Goal: Task Accomplishment & Management: Complete application form

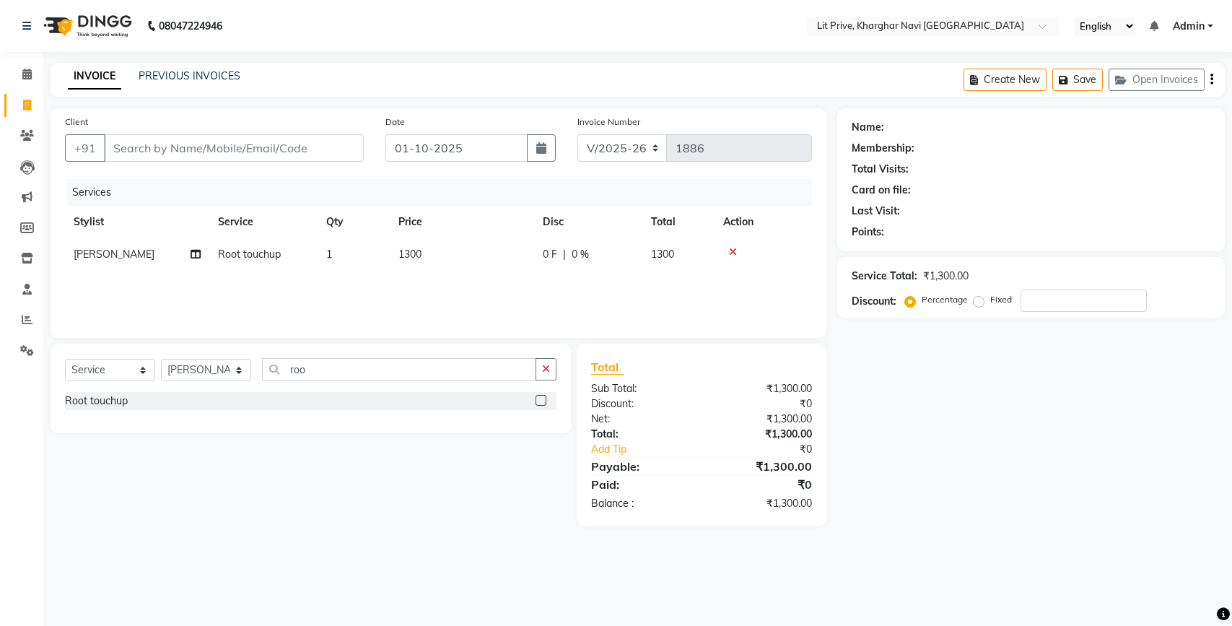
select select "5625"
select select "service"
click at [244, 372] on select "Select Stylist [PERSON_NAME] [PERSON_NAME] [PERSON_NAME] [PERSON_NAME] [PERSON_…" at bounding box center [206, 370] width 90 height 22
select select "38391"
click at [161, 359] on select "Select Stylist [PERSON_NAME] [PERSON_NAME] [PERSON_NAME] [PERSON_NAME] [PERSON_…" at bounding box center [206, 370] width 90 height 22
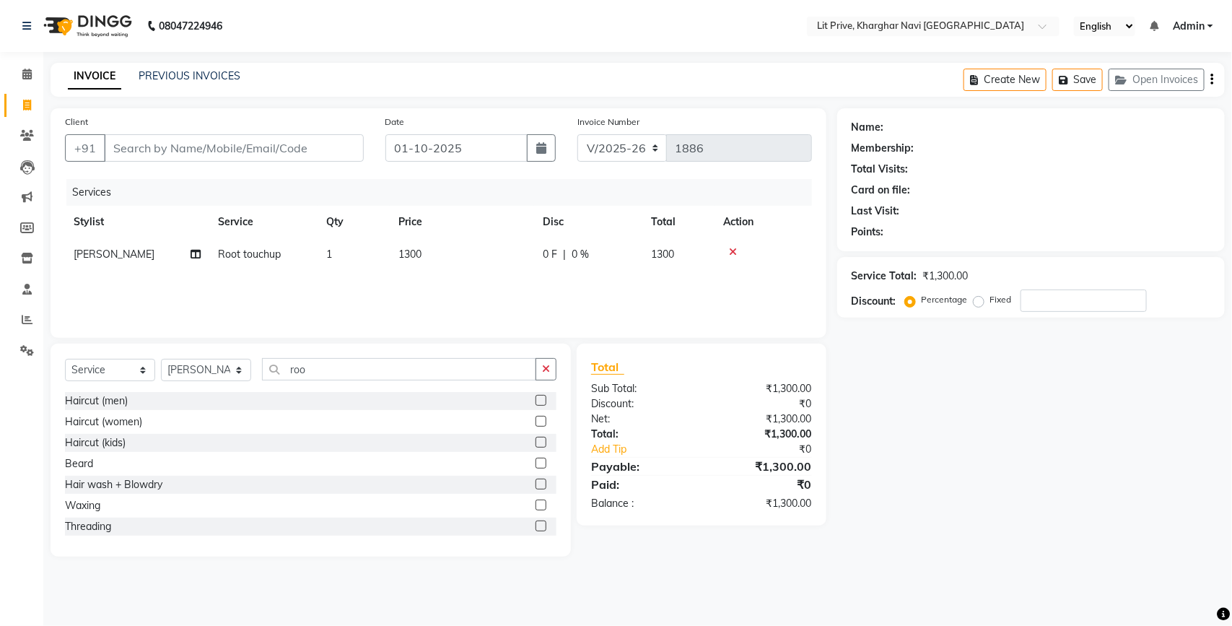
click at [535, 397] on label at bounding box center [540, 400] width 11 height 11
click at [535, 397] on input "checkbox" at bounding box center [539, 400] width 9 height 9
checkbox input "false"
click at [413, 280] on td "1" at bounding box center [462, 287] width 144 height 32
select select "38391"
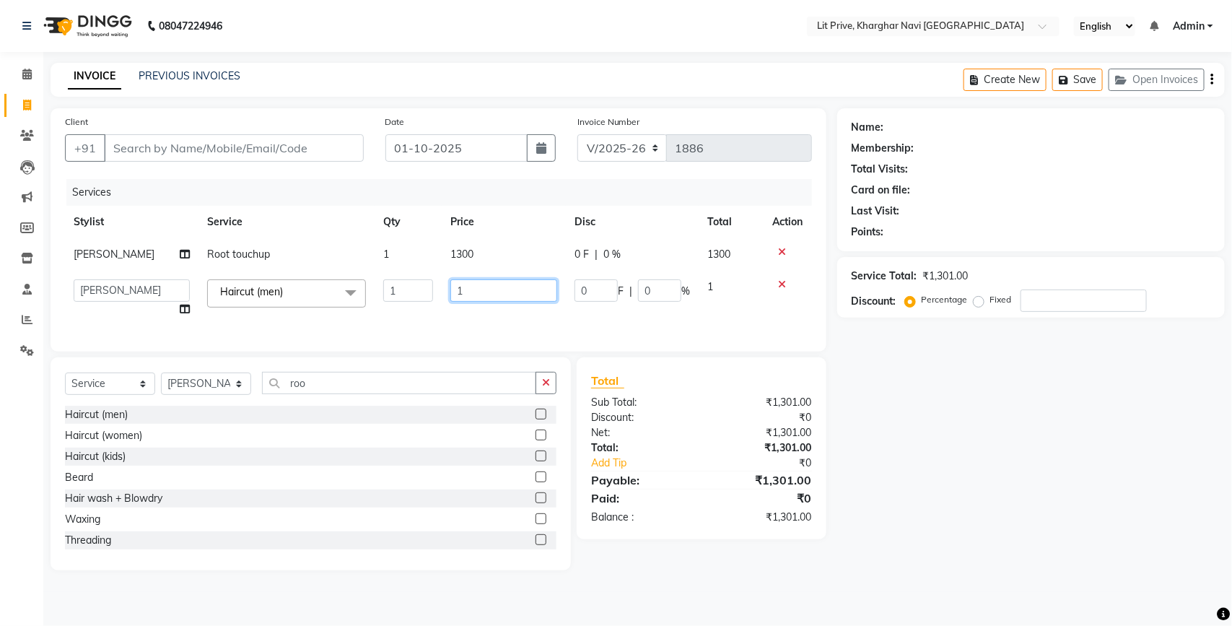
click at [480, 285] on input "1" at bounding box center [504, 290] width 108 height 22
type input "300"
click at [925, 449] on div "Name: Membership: Total Visits: Card on file: Last Visit: Points: Service Total…" at bounding box center [1036, 339] width 398 height 462
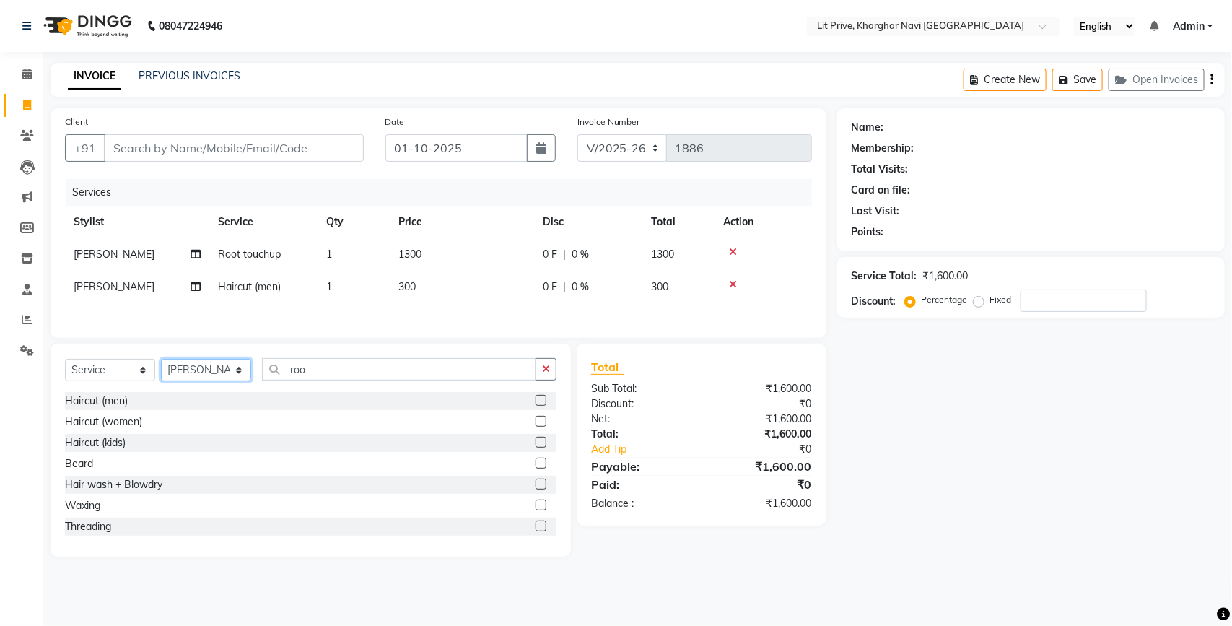
click at [236, 372] on select "Select Stylist [PERSON_NAME] [PERSON_NAME] [PERSON_NAME] [PERSON_NAME] [PERSON_…" at bounding box center [206, 370] width 90 height 22
drag, startPoint x: 236, startPoint y: 372, endPoint x: 226, endPoint y: 383, distance: 14.8
click at [226, 381] on select "Select Stylist [PERSON_NAME] [PERSON_NAME] [PERSON_NAME] [PERSON_NAME] [PERSON_…" at bounding box center [206, 370] width 90 height 22
click at [240, 370] on select "Select Stylist [PERSON_NAME] [PERSON_NAME] [PERSON_NAME] [PERSON_NAME] [PERSON_…" at bounding box center [206, 370] width 90 height 22
select select "38246"
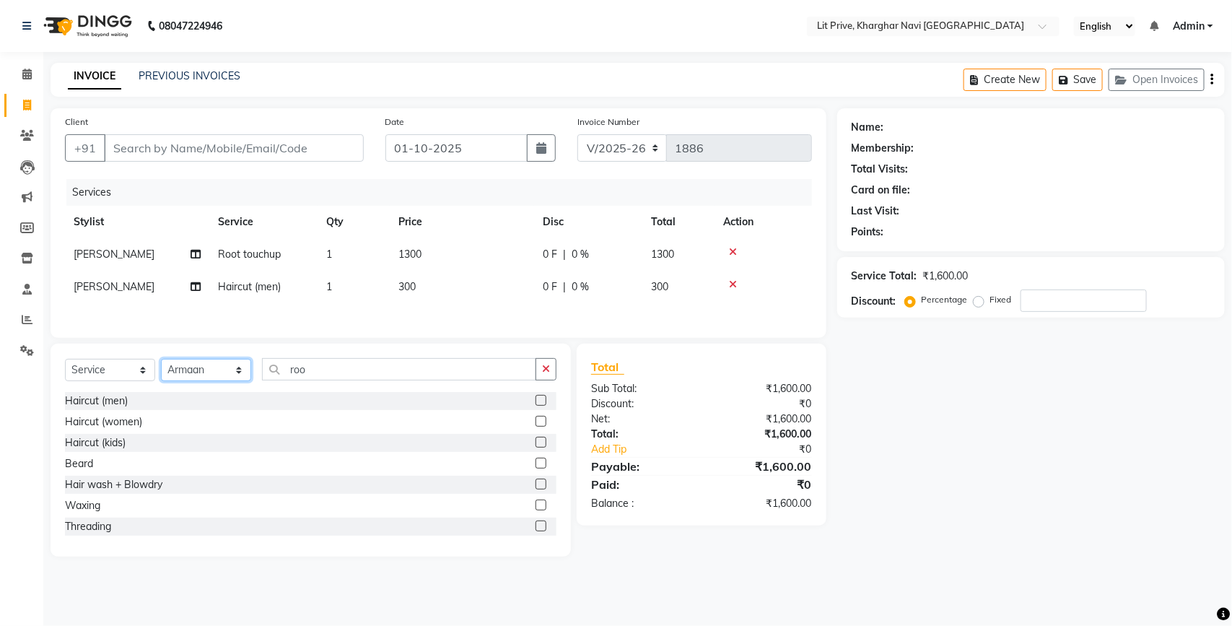
click at [161, 363] on select "Select Stylist [PERSON_NAME] [PERSON_NAME] [PERSON_NAME] [PERSON_NAME] [PERSON_…" at bounding box center [206, 370] width 90 height 22
click at [240, 380] on select "Select Stylist [PERSON_NAME] [PERSON_NAME] [PERSON_NAME] [PERSON_NAME] [PERSON_…" at bounding box center [206, 370] width 90 height 22
click at [409, 375] on input "roo" at bounding box center [399, 369] width 274 height 22
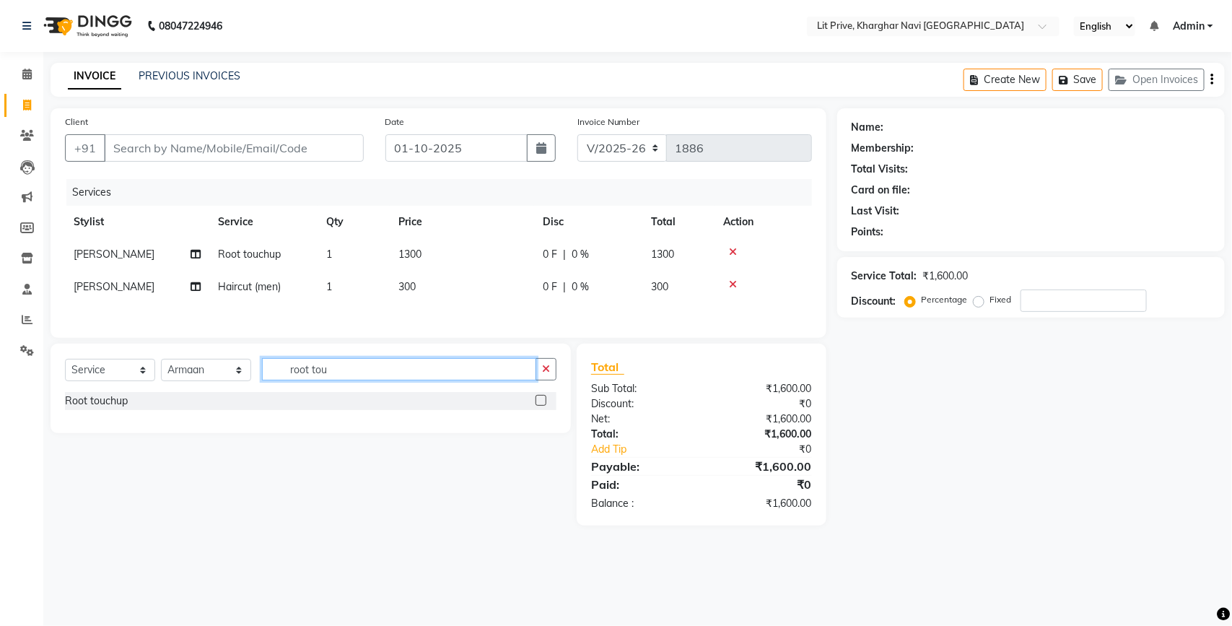
type input "root tou"
click at [538, 405] on label at bounding box center [540, 400] width 11 height 11
click at [538, 405] on input "checkbox" at bounding box center [539, 400] width 9 height 9
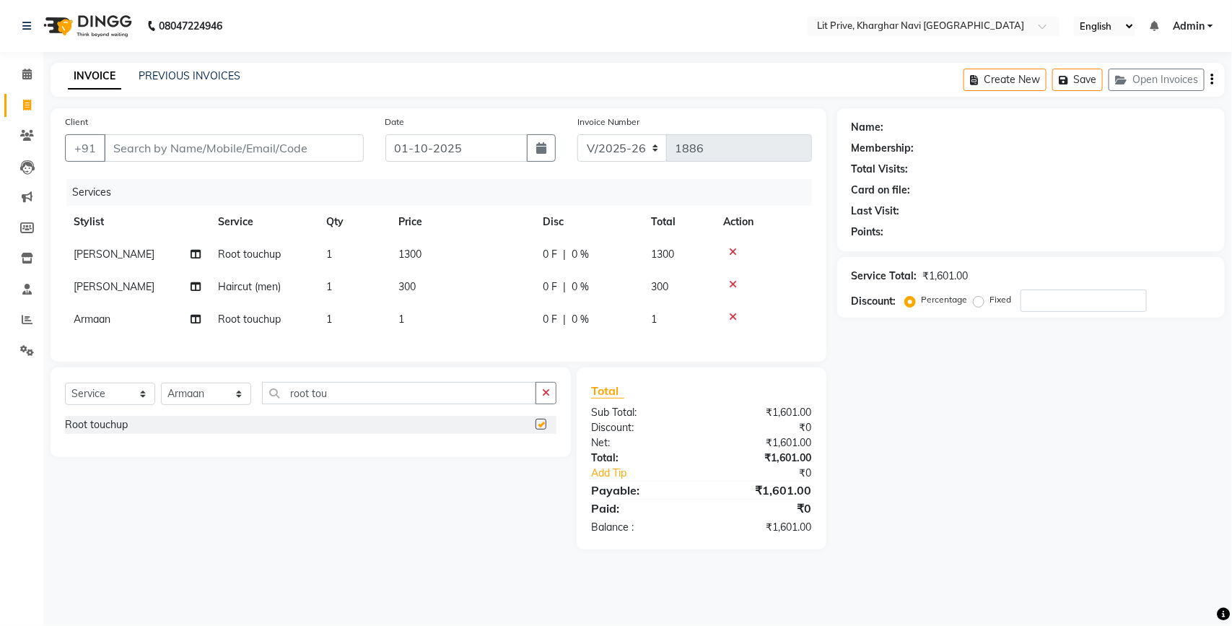
checkbox input "false"
click at [242, 405] on select "Select Stylist [PERSON_NAME] [PERSON_NAME] [PERSON_NAME] [PERSON_NAME] [PERSON_…" at bounding box center [206, 393] width 90 height 22
select select "65621"
click at [161, 395] on select "Select Stylist [PERSON_NAME] [PERSON_NAME] [PERSON_NAME] [PERSON_NAME] [PERSON_…" at bounding box center [206, 393] width 90 height 22
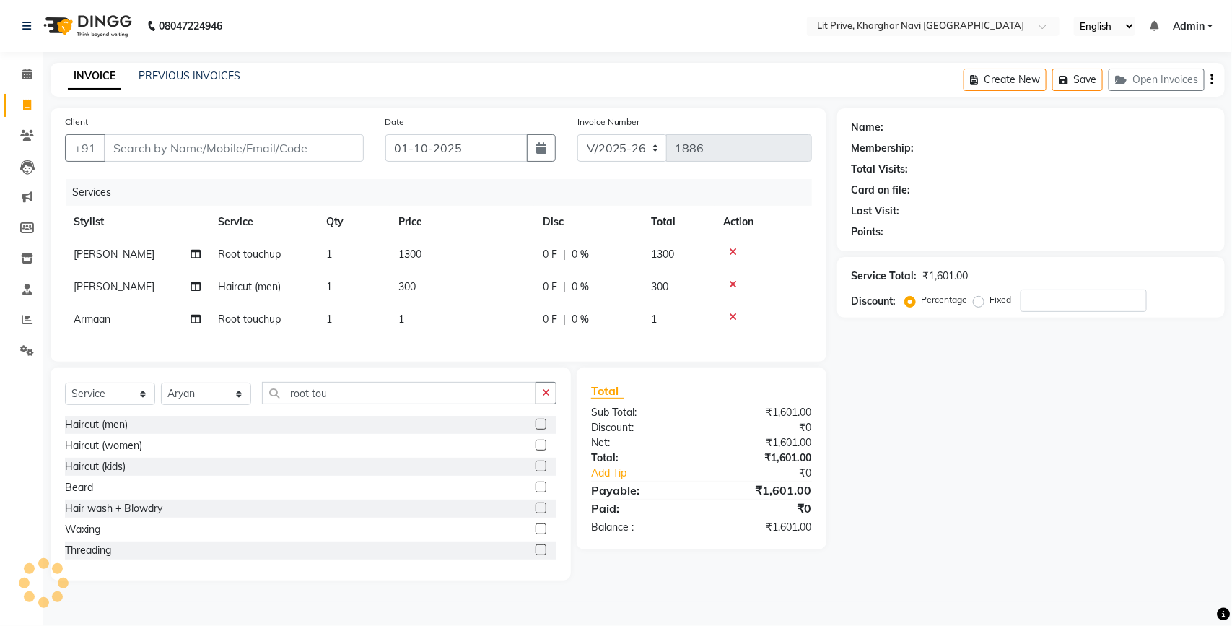
click at [535, 429] on label at bounding box center [540, 424] width 11 height 11
click at [535, 429] on input "checkbox" at bounding box center [539, 424] width 9 height 9
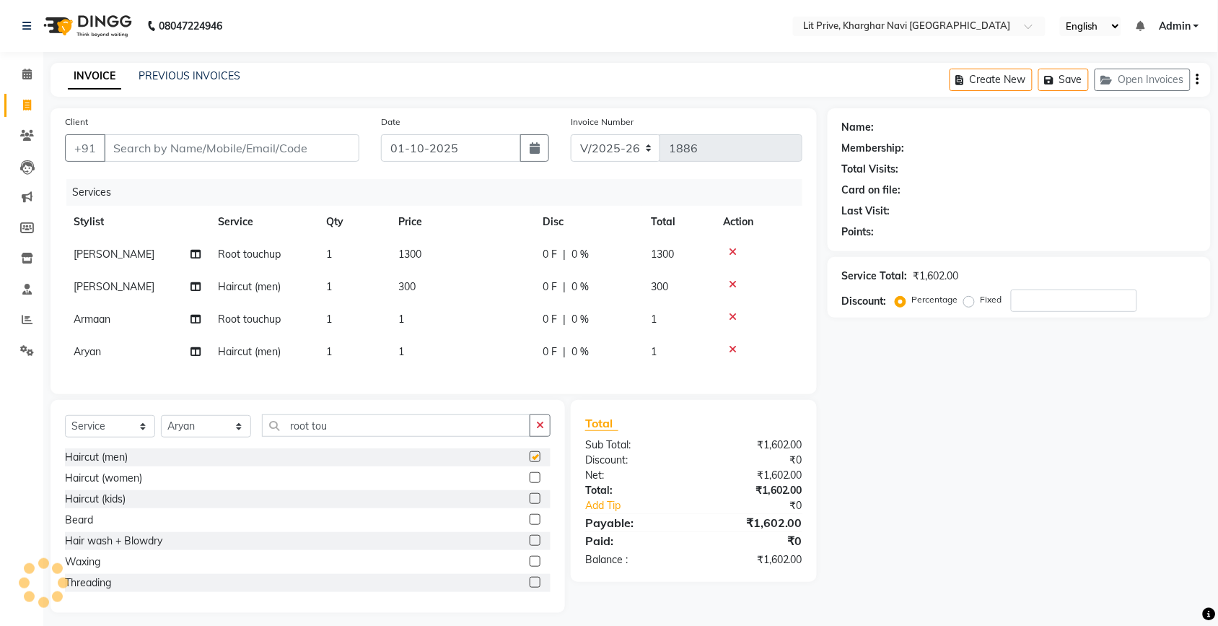
checkbox input "false"
click at [419, 314] on td "1" at bounding box center [462, 319] width 144 height 32
select select "38246"
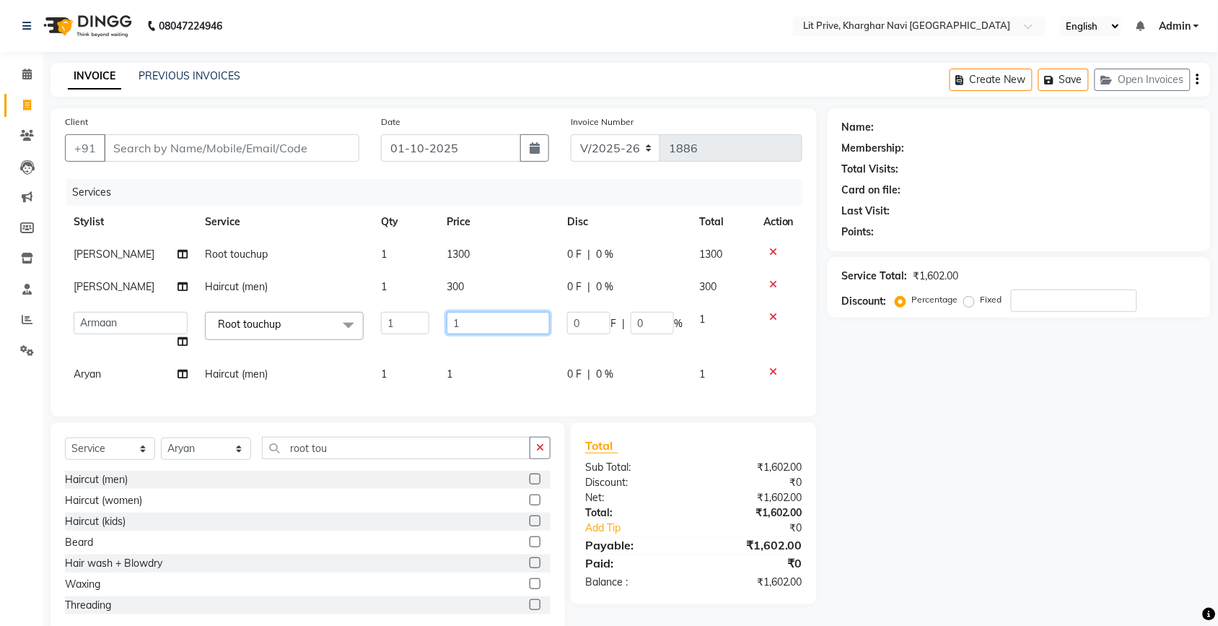
click at [477, 322] on input "1" at bounding box center [498, 323] width 103 height 22
type input "1300"
click at [452, 369] on div "Services Stylist Service Qty Price Disc Total Action [PERSON_NAME] touchup 1 13…" at bounding box center [433, 290] width 737 height 223
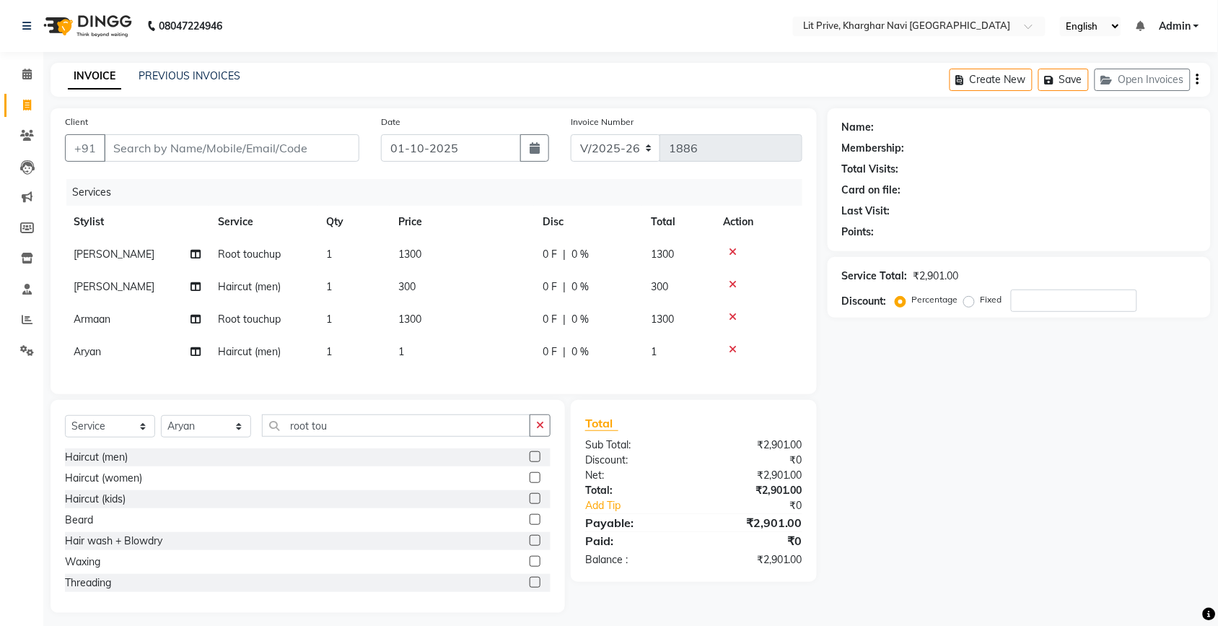
click at [412, 352] on td "1" at bounding box center [462, 352] width 144 height 32
select select "65621"
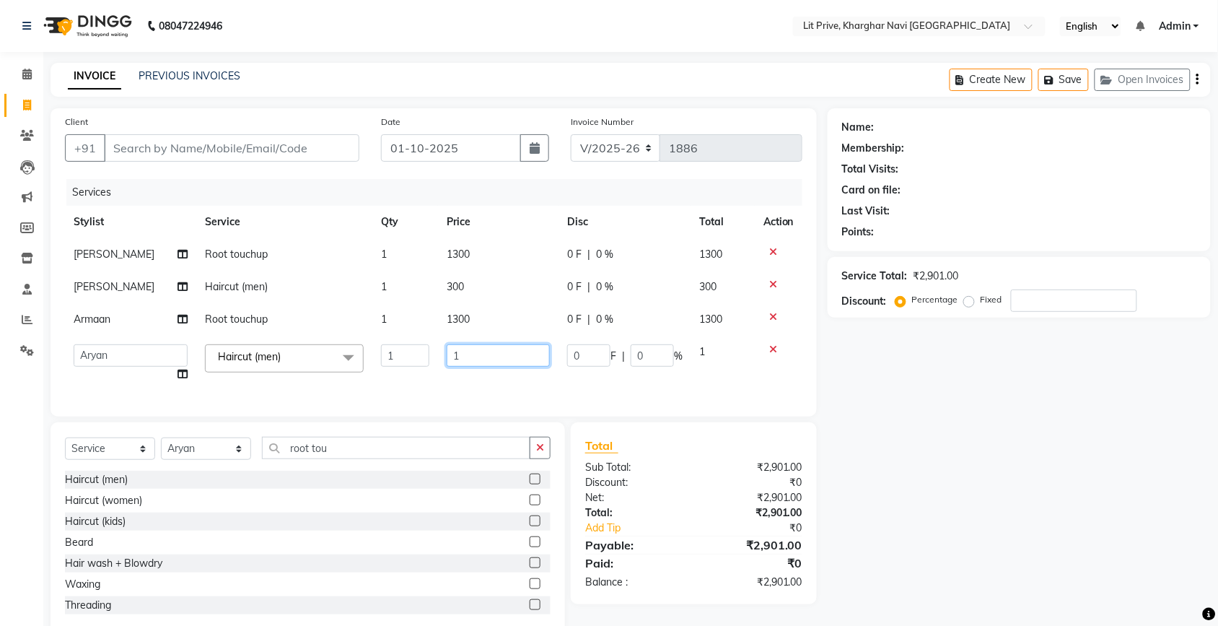
click at [470, 351] on input "1" at bounding box center [498, 355] width 103 height 22
type input "300"
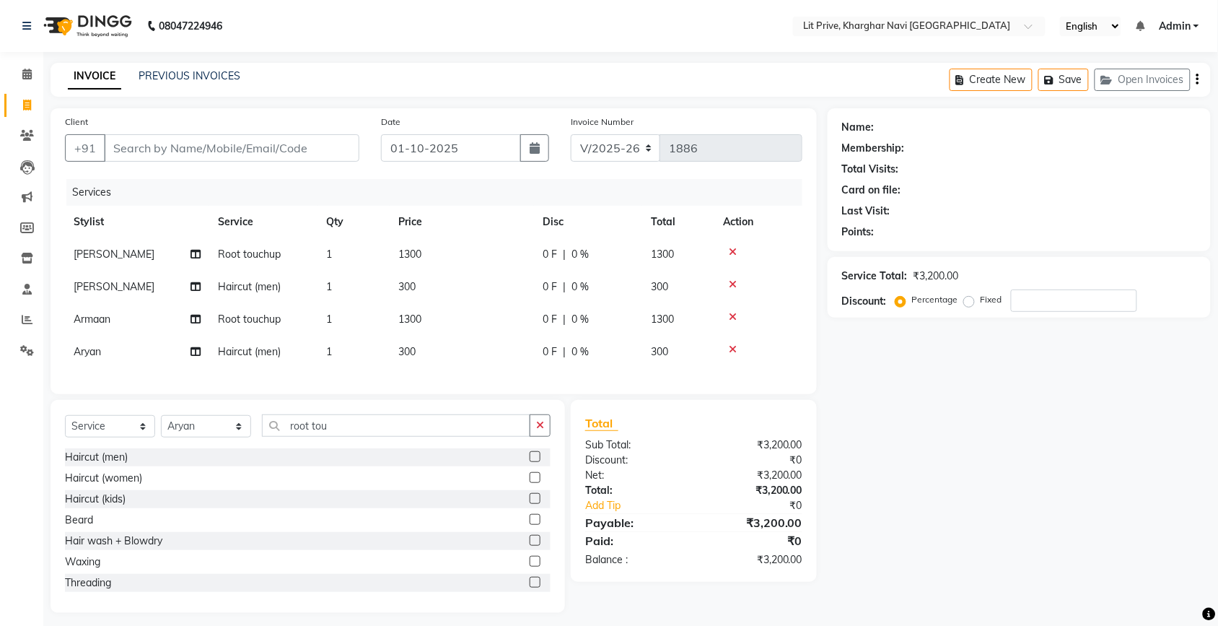
click at [985, 435] on div "Name: Membership: Total Visits: Card on file: Last Visit: Points: Service Total…" at bounding box center [1025, 360] width 394 height 504
click at [170, 143] on input "Client" at bounding box center [231, 147] width 255 height 27
type input "l"
type input "0"
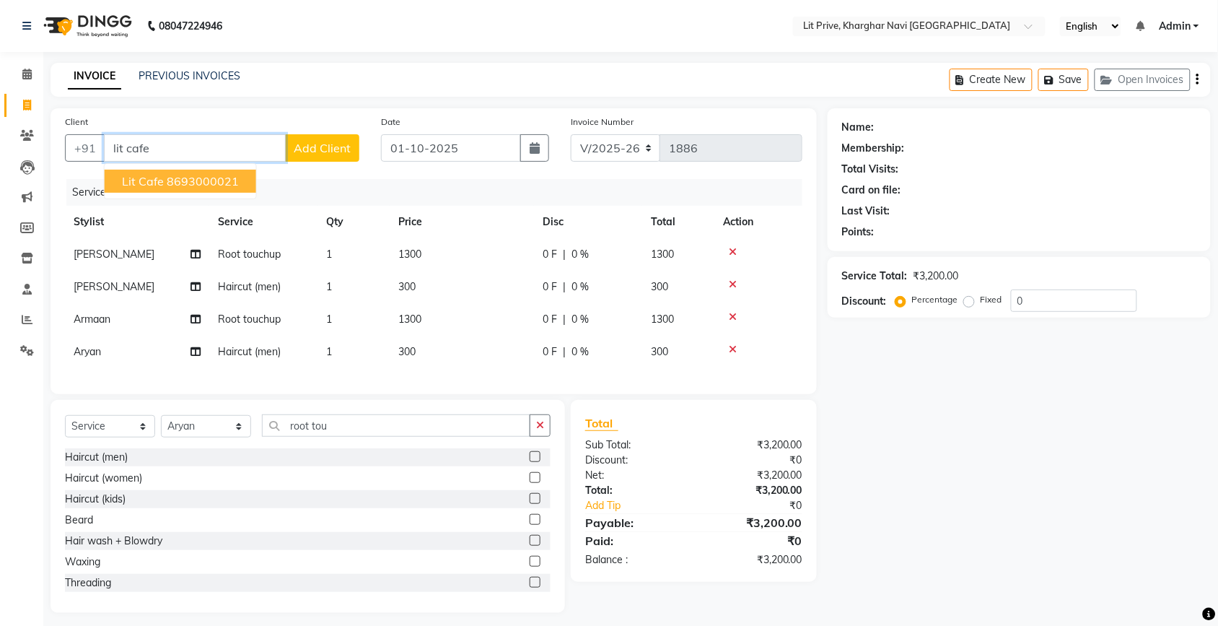
click at [145, 178] on span "Lit Cafe" at bounding box center [143, 181] width 42 height 14
type input "8693000021"
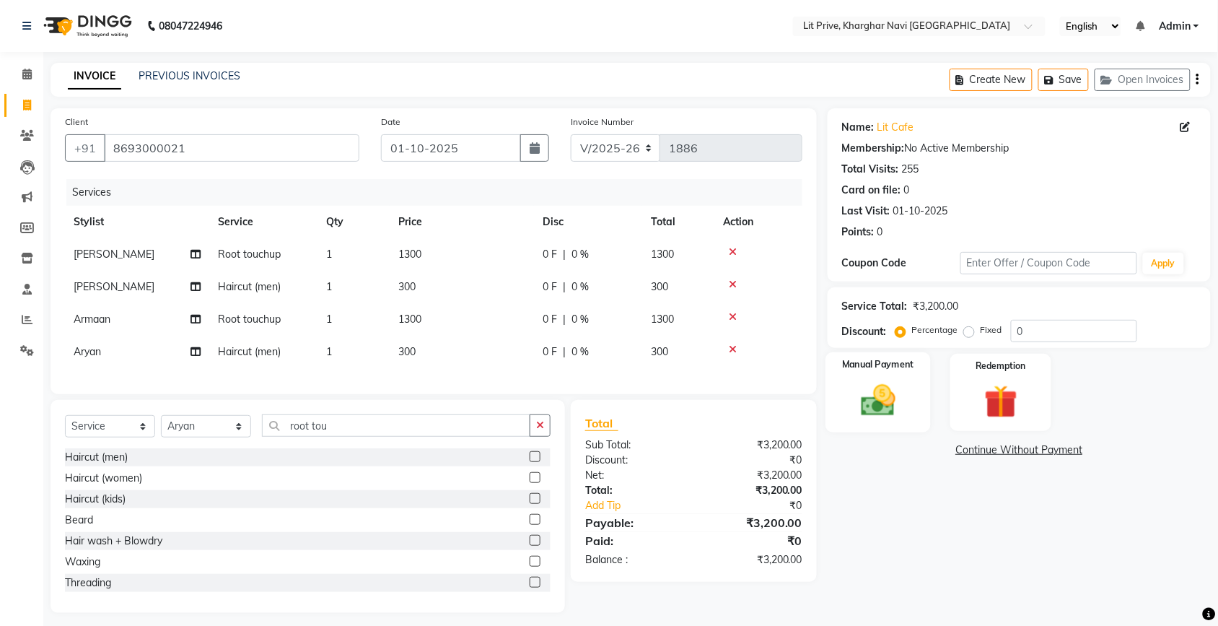
click at [880, 398] on img at bounding box center [878, 400] width 56 height 40
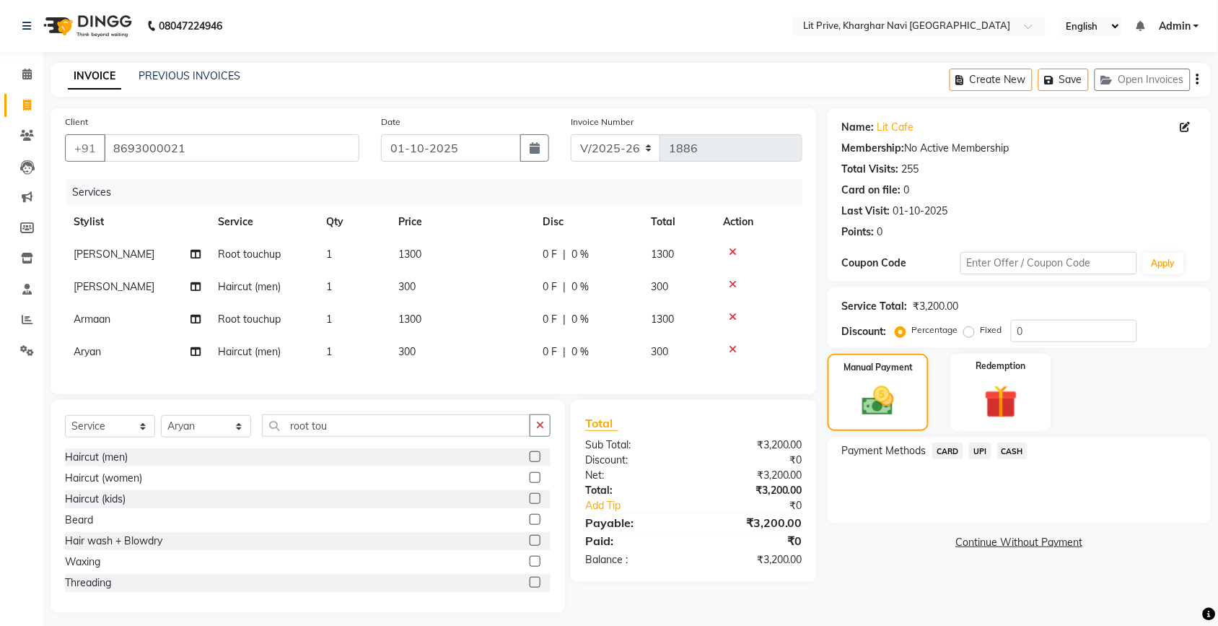
click at [979, 447] on span "UPI" at bounding box center [980, 450] width 22 height 17
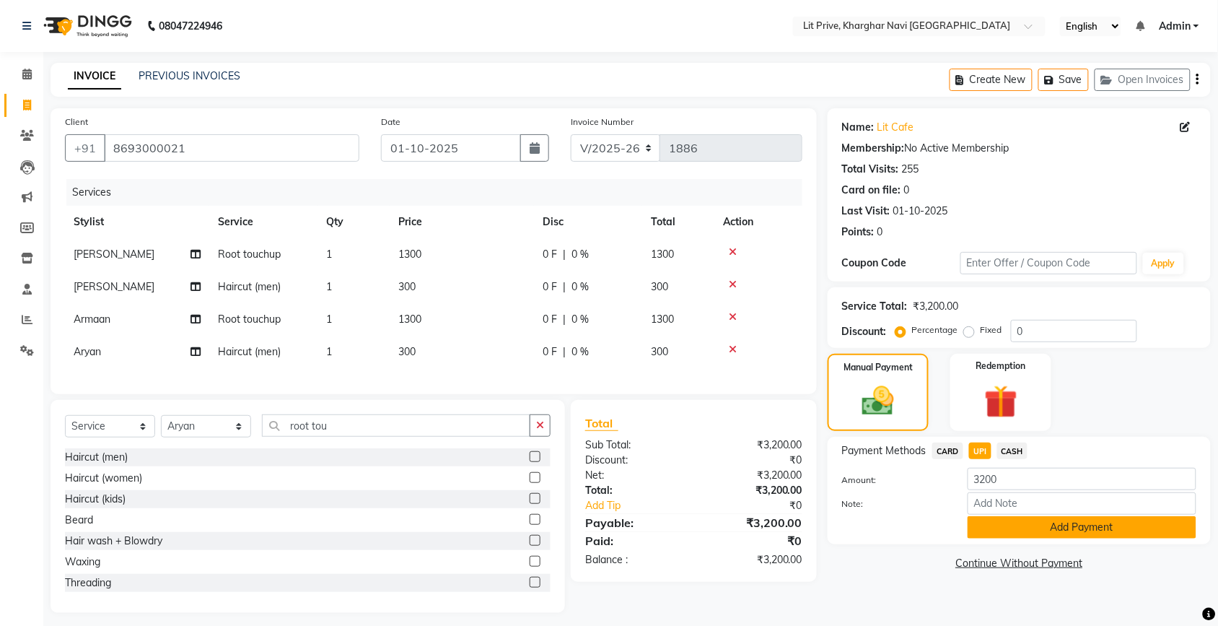
click at [1055, 522] on button "Add Payment" at bounding box center [1082, 527] width 229 height 22
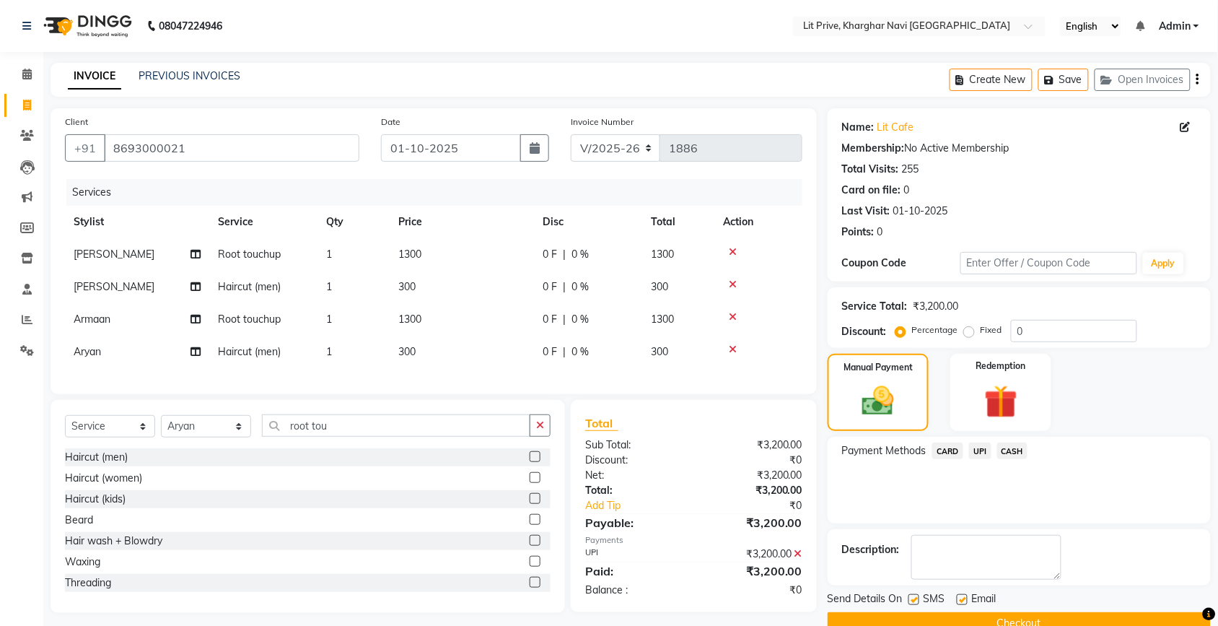
click at [913, 595] on label at bounding box center [913, 599] width 11 height 11
click at [913, 595] on input "checkbox" at bounding box center [912, 599] width 9 height 9
checkbox input "false"
click at [960, 597] on label at bounding box center [962, 599] width 11 height 11
click at [960, 597] on input "checkbox" at bounding box center [961, 599] width 9 height 9
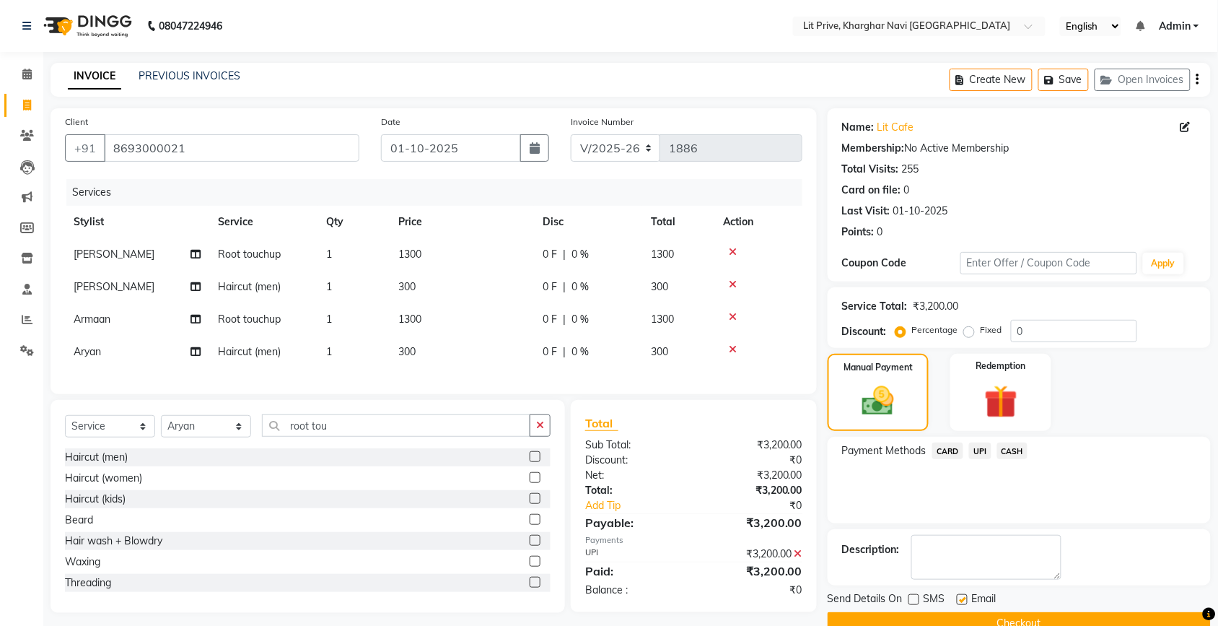
checkbox input "false"
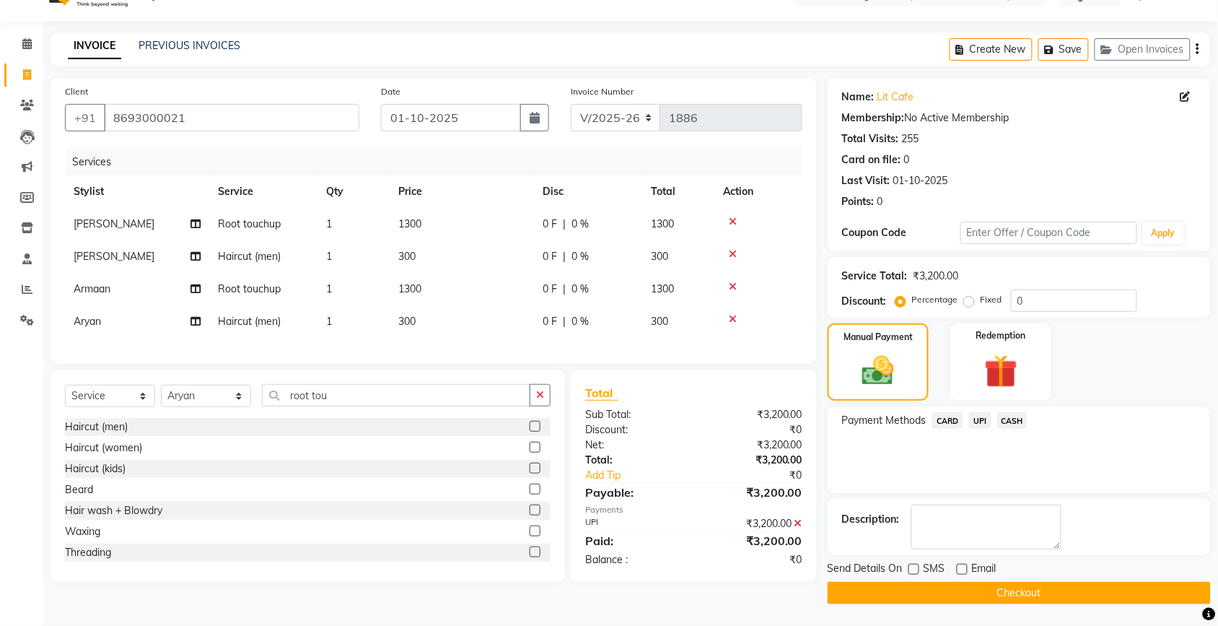
click at [1008, 590] on button "Checkout" at bounding box center [1019, 593] width 383 height 22
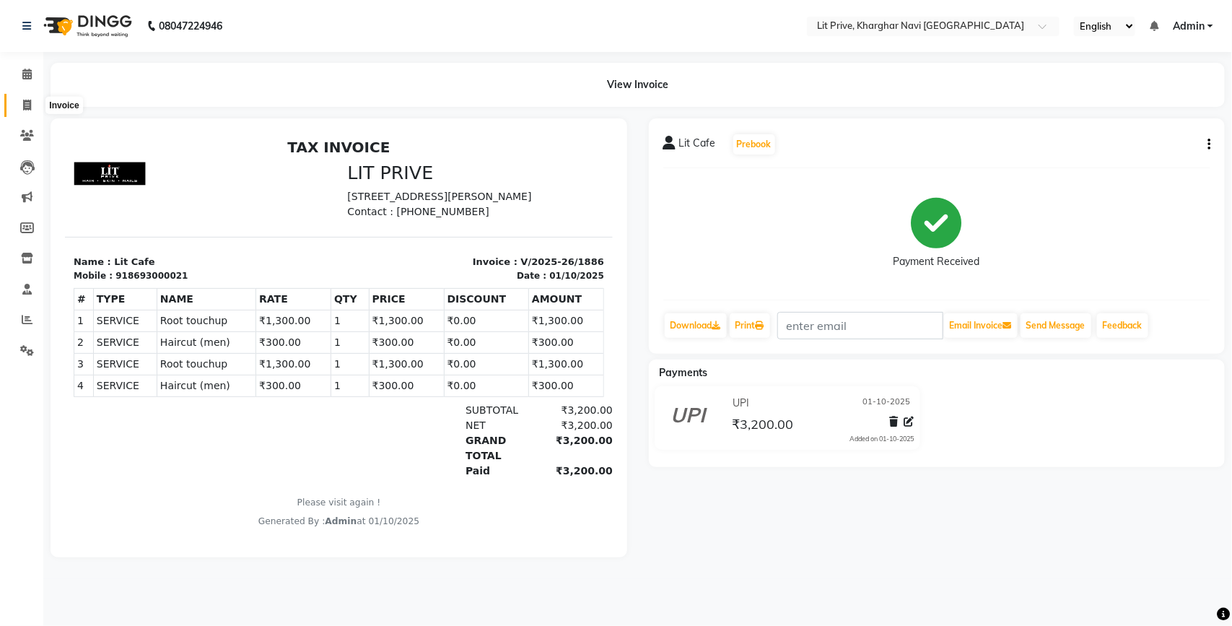
click at [24, 109] on icon at bounding box center [27, 105] width 8 height 11
select select "5625"
select select "service"
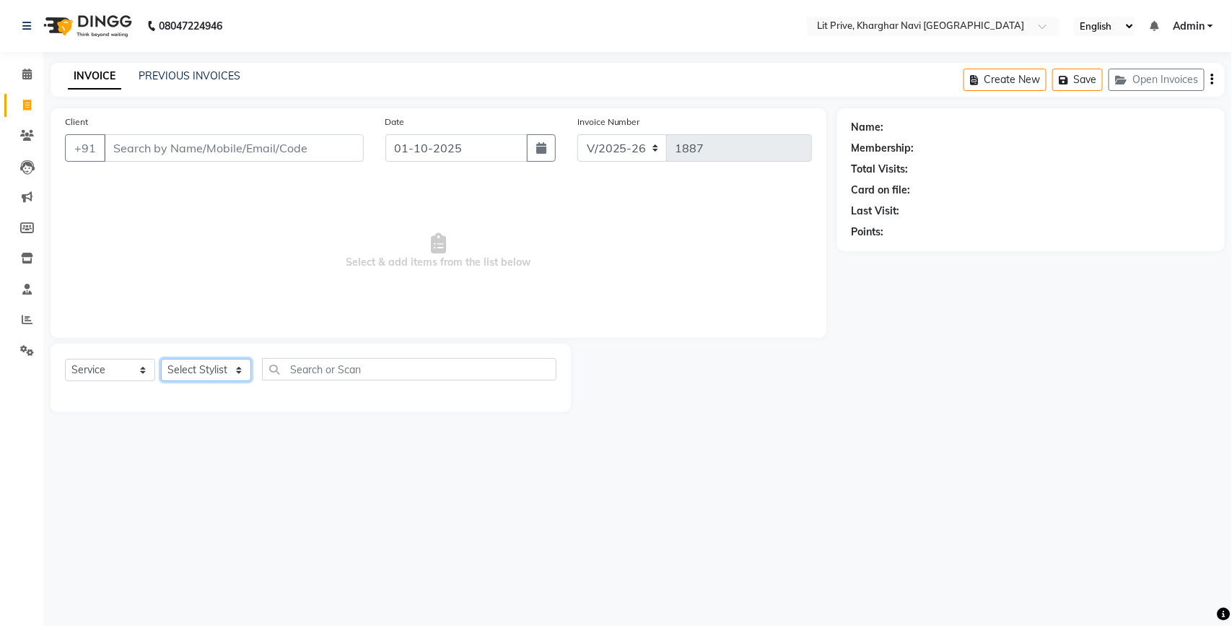
click at [238, 368] on select "Select Stylist [PERSON_NAME] [PERSON_NAME] [PERSON_NAME] [PERSON_NAME] [PERSON_…" at bounding box center [206, 370] width 90 height 22
click at [161, 359] on select "Select Stylist [PERSON_NAME] [PERSON_NAME] [PERSON_NAME] [PERSON_NAME] [PERSON_…" at bounding box center [206, 370] width 90 height 22
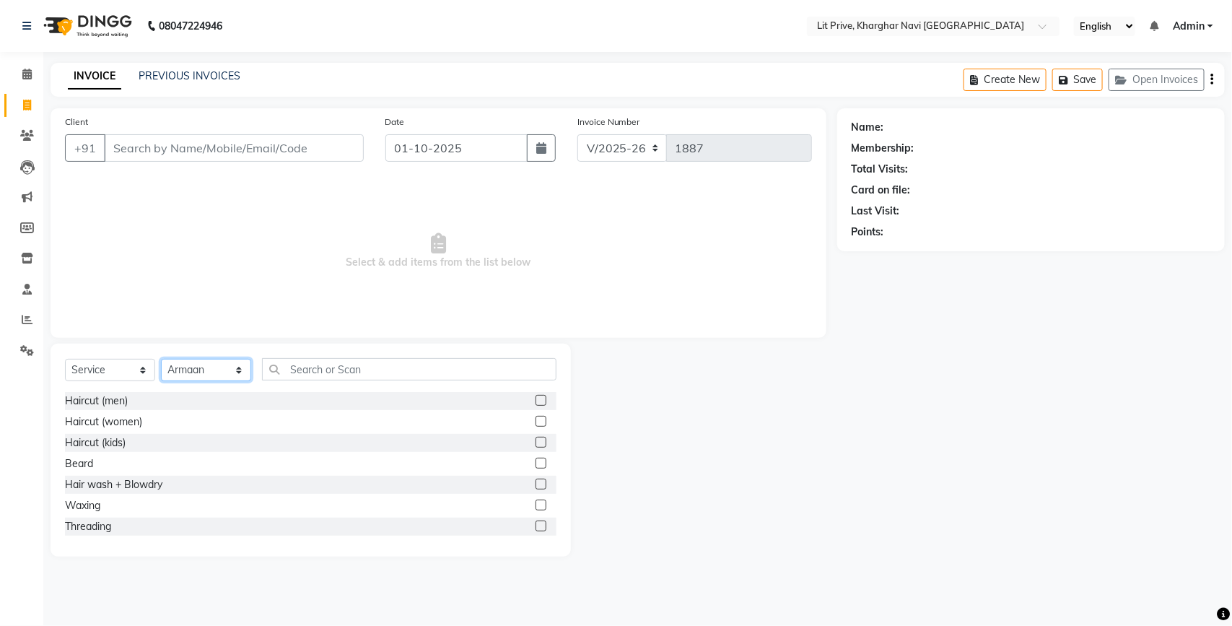
click at [239, 369] on select "Select Stylist [PERSON_NAME] [PERSON_NAME] [PERSON_NAME] [PERSON_NAME] [PERSON_…" at bounding box center [206, 370] width 90 height 22
select select "38244"
click at [161, 359] on select "Select Stylist [PERSON_NAME] [PERSON_NAME] [PERSON_NAME] [PERSON_NAME] [PERSON_…" at bounding box center [206, 370] width 90 height 22
click at [535, 483] on label at bounding box center [540, 483] width 11 height 11
click at [535, 483] on input "checkbox" at bounding box center [539, 484] width 9 height 9
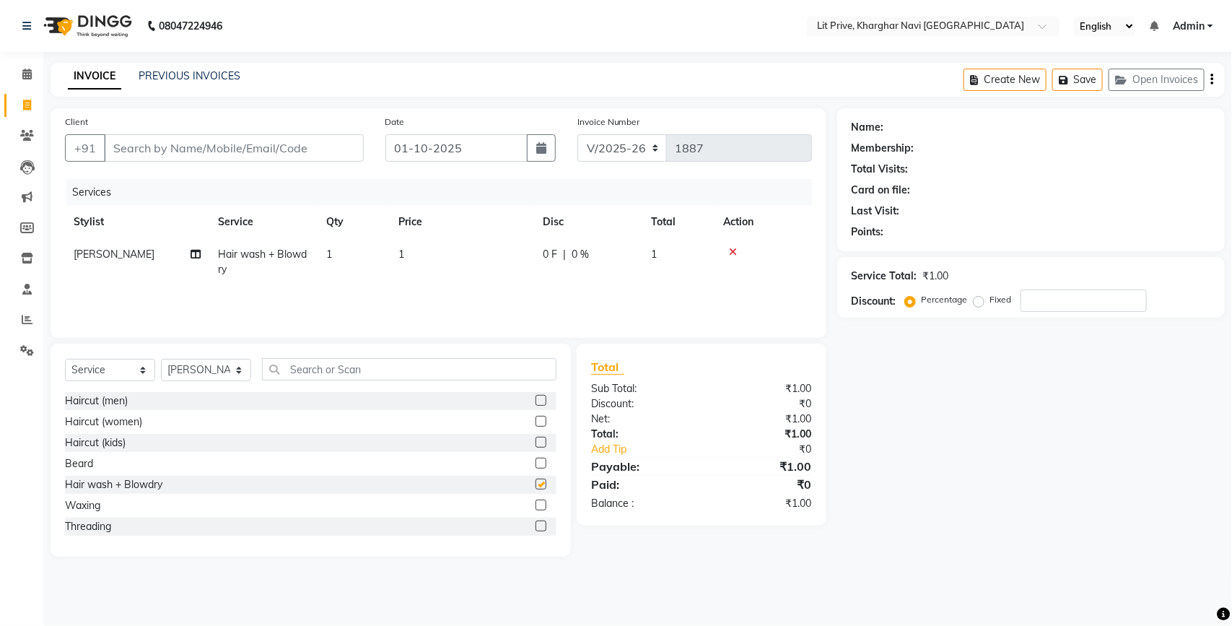
checkbox input "false"
click at [416, 255] on td "1" at bounding box center [462, 262] width 144 height 48
select select "38244"
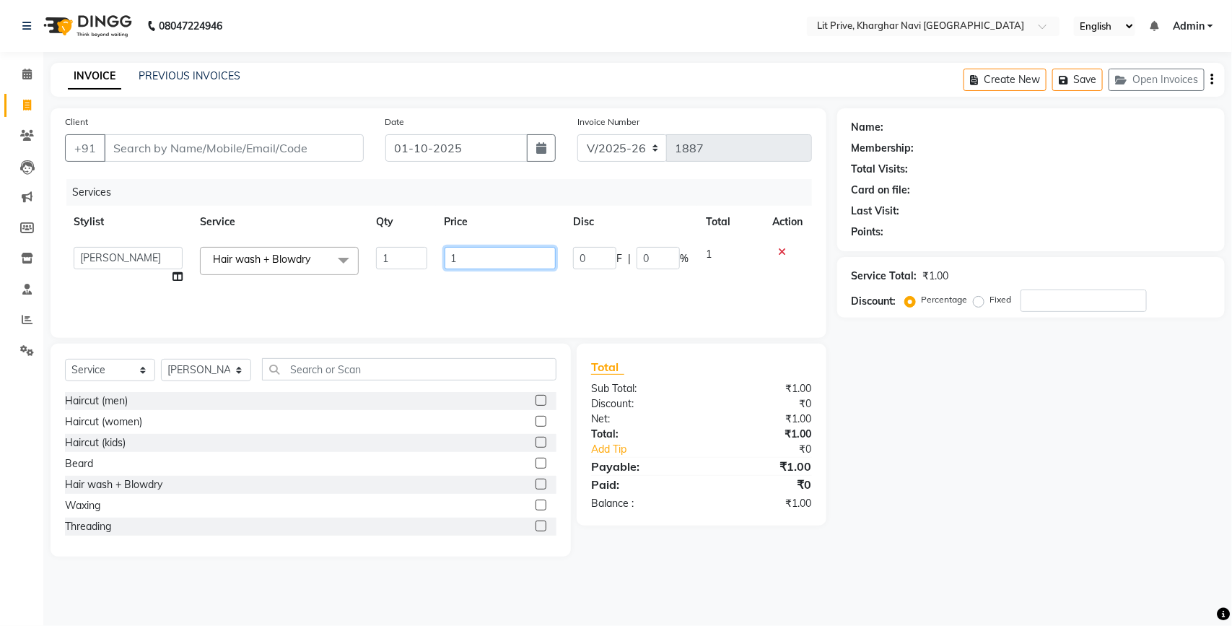
click at [496, 253] on input "1" at bounding box center [500, 258] width 112 height 22
type input "400"
click at [1014, 399] on div "Name: Membership: Total Visits: Card on file: Last Visit: Points: Service Total…" at bounding box center [1036, 332] width 398 height 448
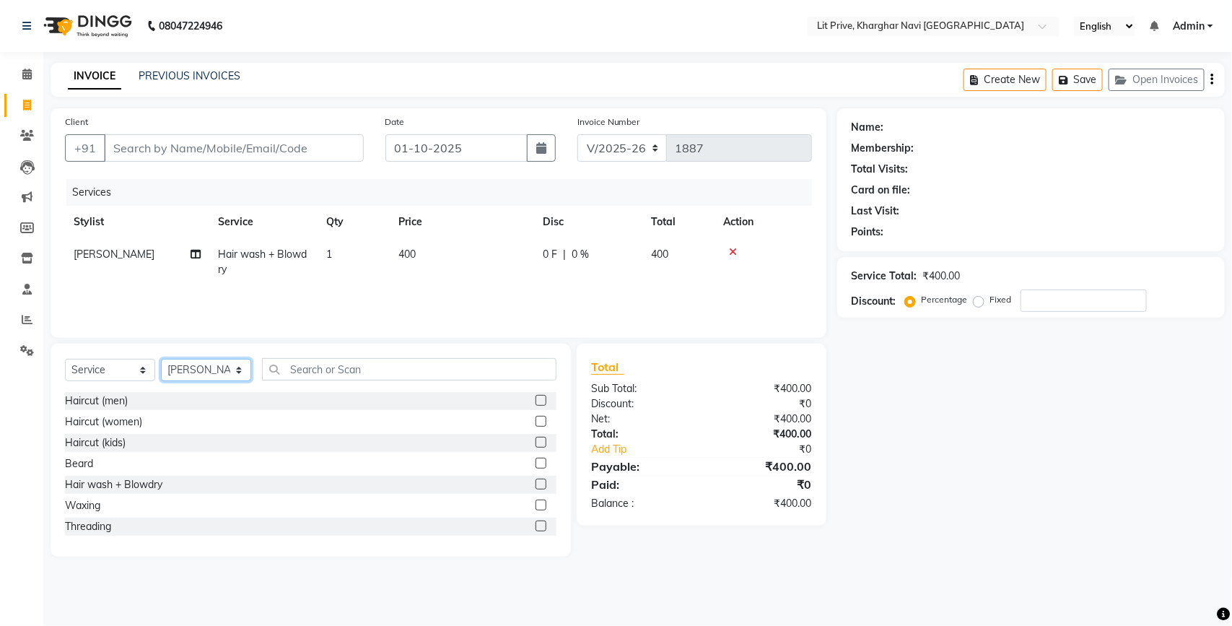
click at [233, 367] on select "Select Stylist [PERSON_NAME] [PERSON_NAME] [PERSON_NAME] [PERSON_NAME] [PERSON_…" at bounding box center [206, 370] width 90 height 22
select select "65621"
click at [161, 359] on select "Select Stylist [PERSON_NAME] [PERSON_NAME] [PERSON_NAME] [PERSON_NAME] [PERSON_…" at bounding box center [206, 370] width 90 height 22
click at [535, 398] on label at bounding box center [540, 400] width 11 height 11
click at [535, 398] on input "checkbox" at bounding box center [539, 400] width 9 height 9
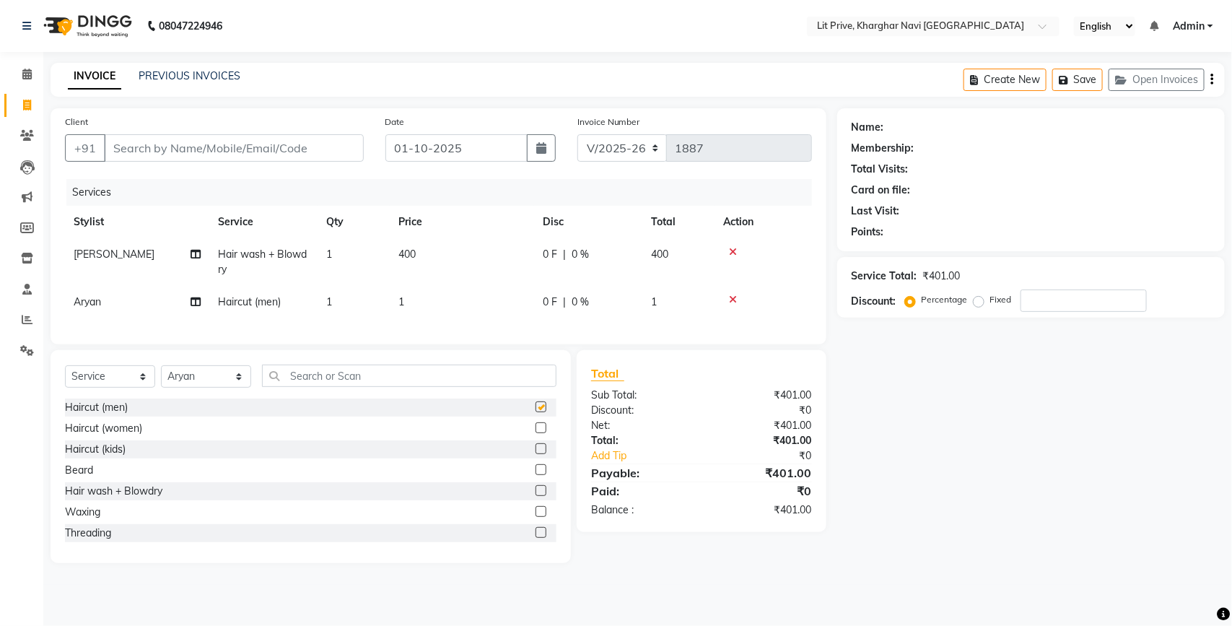
checkbox input "false"
click at [424, 297] on td "1" at bounding box center [462, 302] width 144 height 32
select select "65621"
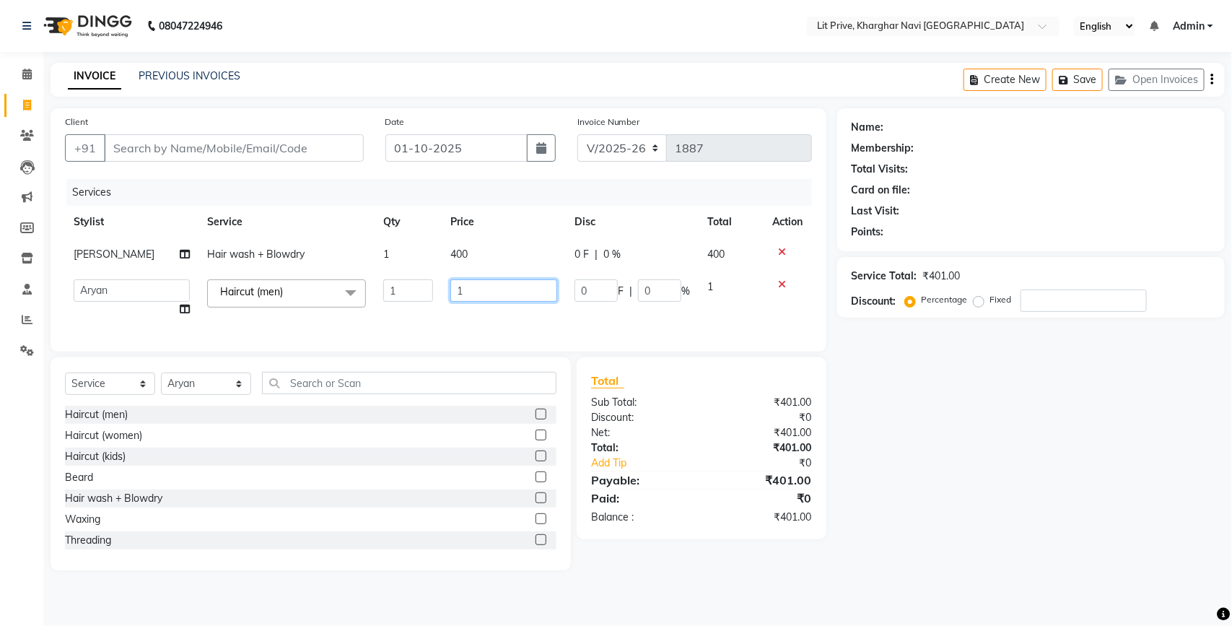
click at [491, 293] on input "1" at bounding box center [504, 290] width 108 height 22
type input "250"
click at [1077, 474] on div "Name: Membership: Total Visits: Card on file: Last Visit: Points: Service Total…" at bounding box center [1036, 339] width 398 height 462
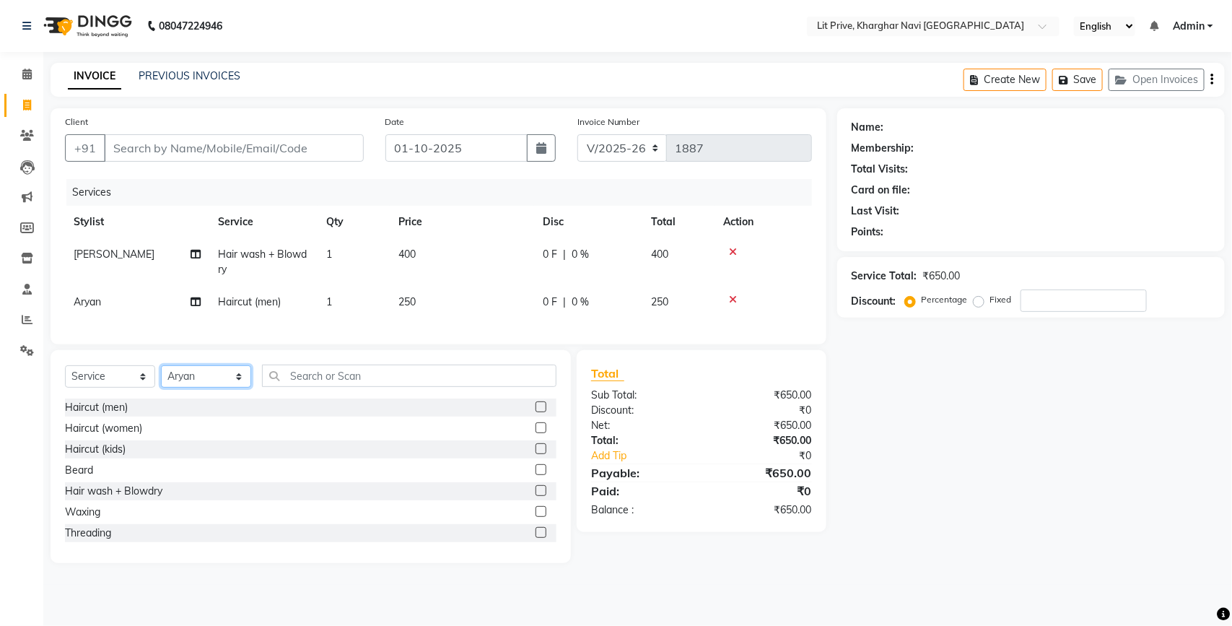
click at [242, 387] on select "Select Stylist [PERSON_NAME] [PERSON_NAME] [PERSON_NAME] [PERSON_NAME] [PERSON_…" at bounding box center [206, 376] width 90 height 22
select select "38245"
click at [161, 378] on select "Select Stylist [PERSON_NAME] [PERSON_NAME] [PERSON_NAME] [PERSON_NAME] [PERSON_…" at bounding box center [206, 376] width 90 height 22
click at [535, 412] on label at bounding box center [540, 406] width 11 height 11
click at [535, 412] on input "checkbox" at bounding box center [539, 407] width 9 height 9
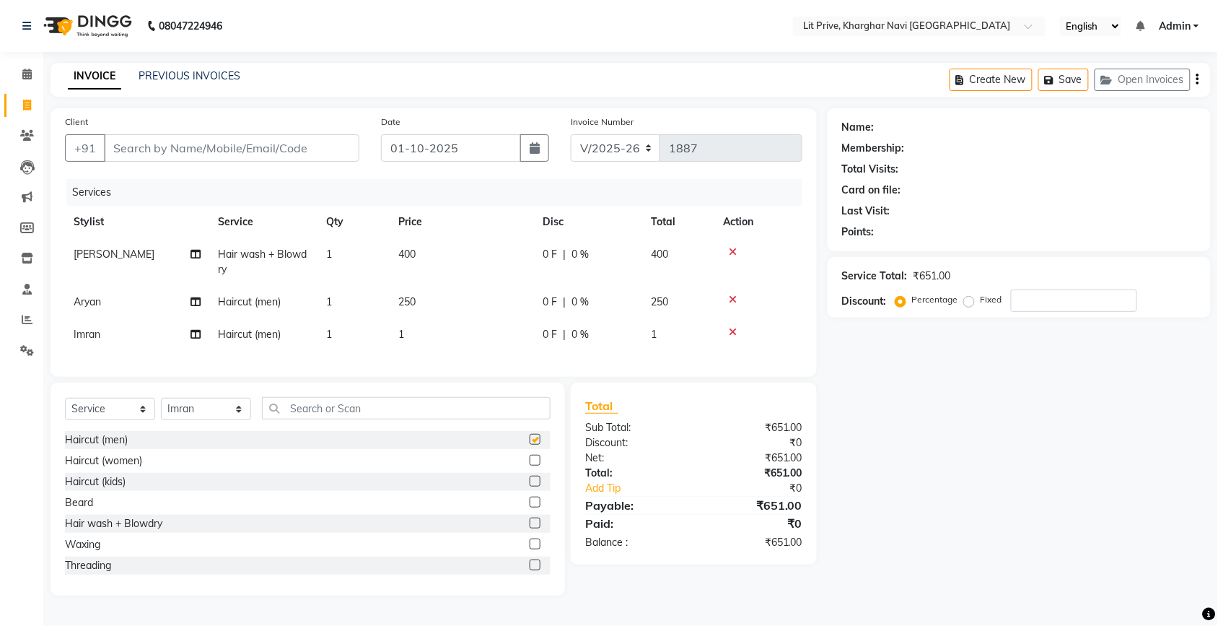
checkbox input "false"
click at [419, 330] on td "1" at bounding box center [462, 334] width 144 height 32
select select "38245"
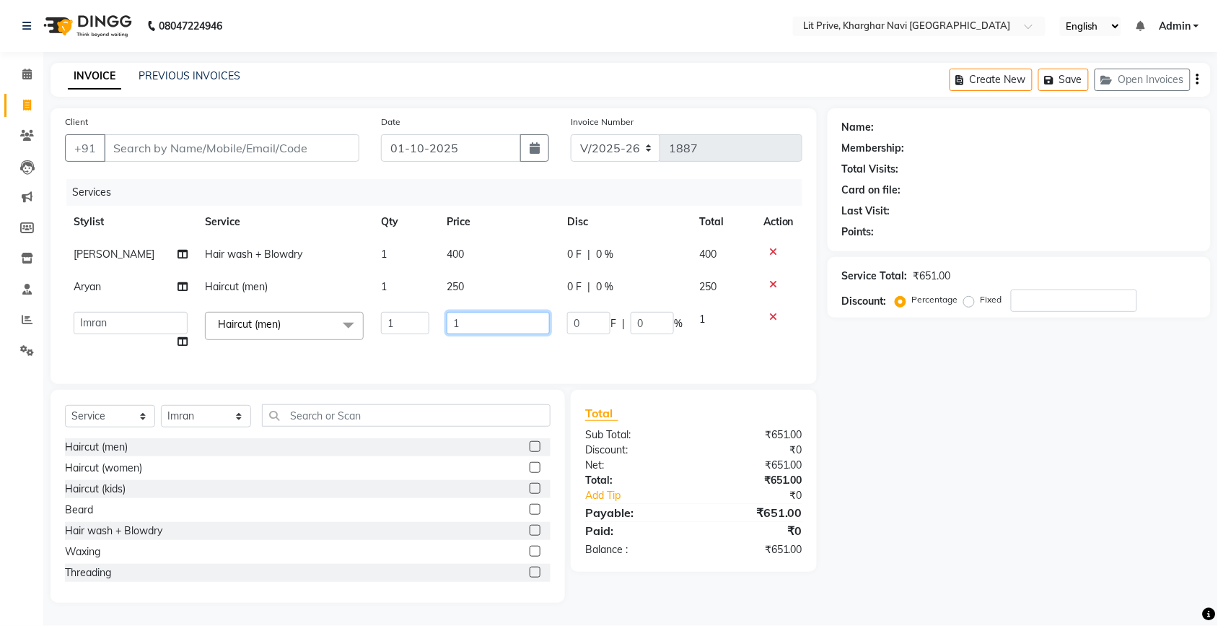
click at [496, 323] on input "1" at bounding box center [498, 323] width 103 height 22
type input "250"
click at [903, 426] on div "Name: Membership: Total Visits: Card on file: Last Visit: Points: Service Total…" at bounding box center [1025, 355] width 394 height 494
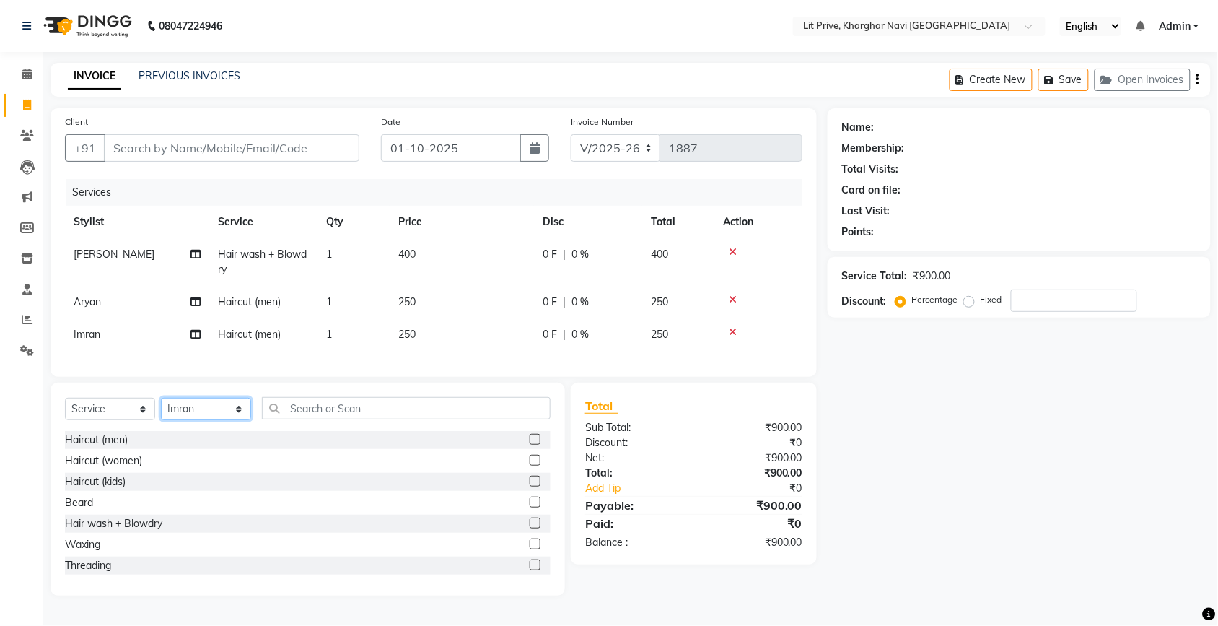
click at [240, 420] on select "Select Stylist [PERSON_NAME] [PERSON_NAME] [PERSON_NAME] [PERSON_NAME] [PERSON_…" at bounding box center [206, 409] width 90 height 22
select select "38391"
click at [161, 411] on select "Select Stylist [PERSON_NAME] [PERSON_NAME] [PERSON_NAME] [PERSON_NAME] [PERSON_…" at bounding box center [206, 409] width 90 height 22
click at [530, 444] on label at bounding box center [535, 439] width 11 height 11
click at [530, 444] on input "checkbox" at bounding box center [534, 439] width 9 height 9
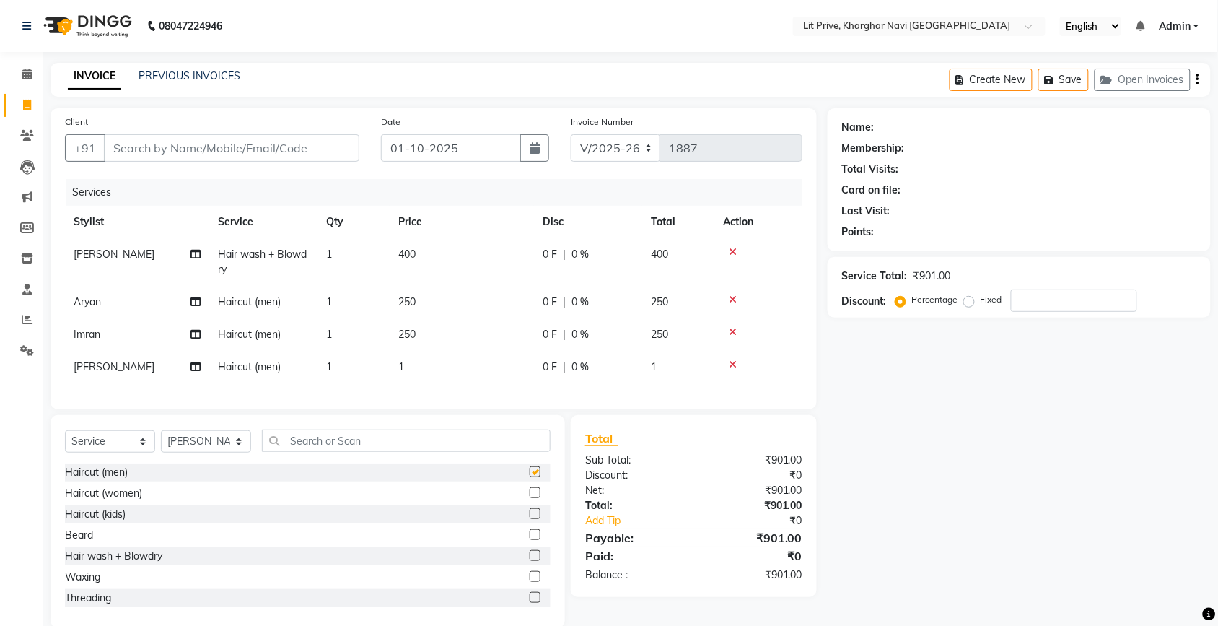
checkbox input "false"
click at [417, 362] on td "1" at bounding box center [462, 367] width 144 height 32
select select "38391"
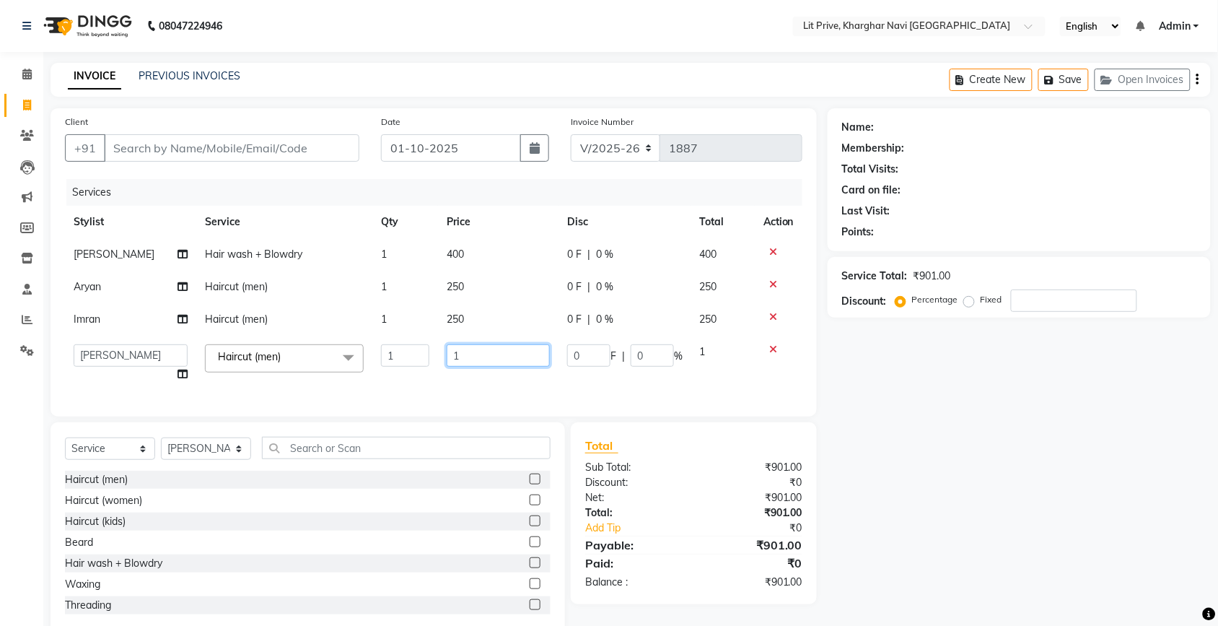
click at [507, 357] on input "1" at bounding box center [498, 355] width 103 height 22
type input "250"
click at [968, 416] on div "Name: Membership: Total Visits: Card on file: Last Visit: Points: Service Total…" at bounding box center [1025, 371] width 394 height 527
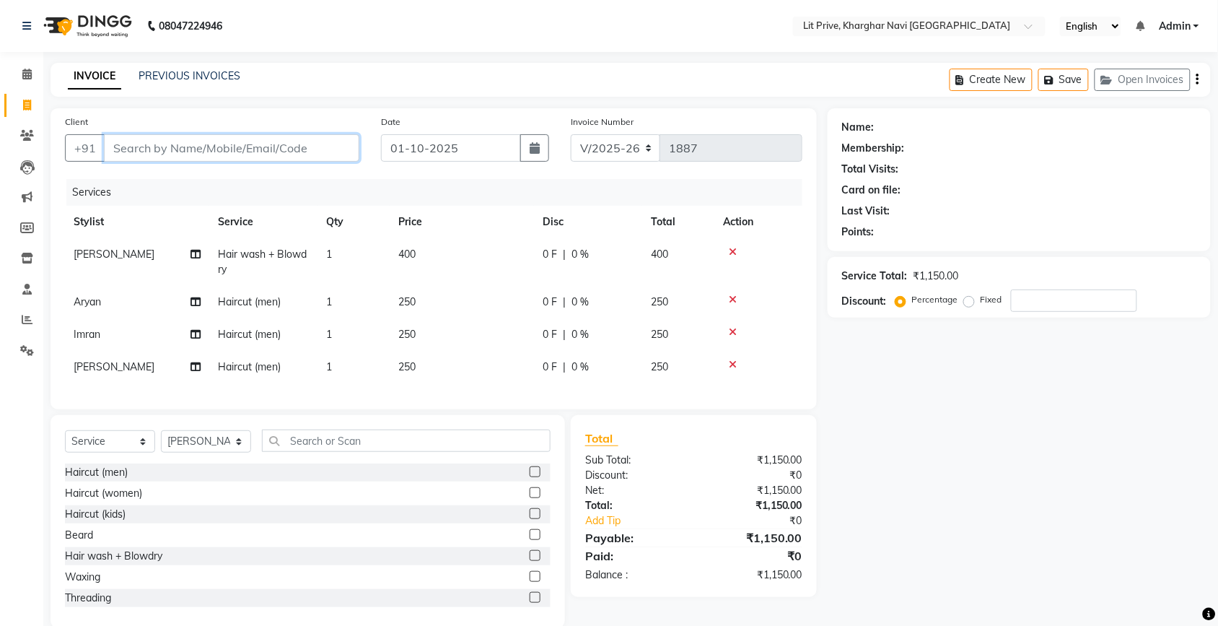
click at [271, 148] on input "Client" at bounding box center [231, 147] width 255 height 27
type input "l"
type input "0"
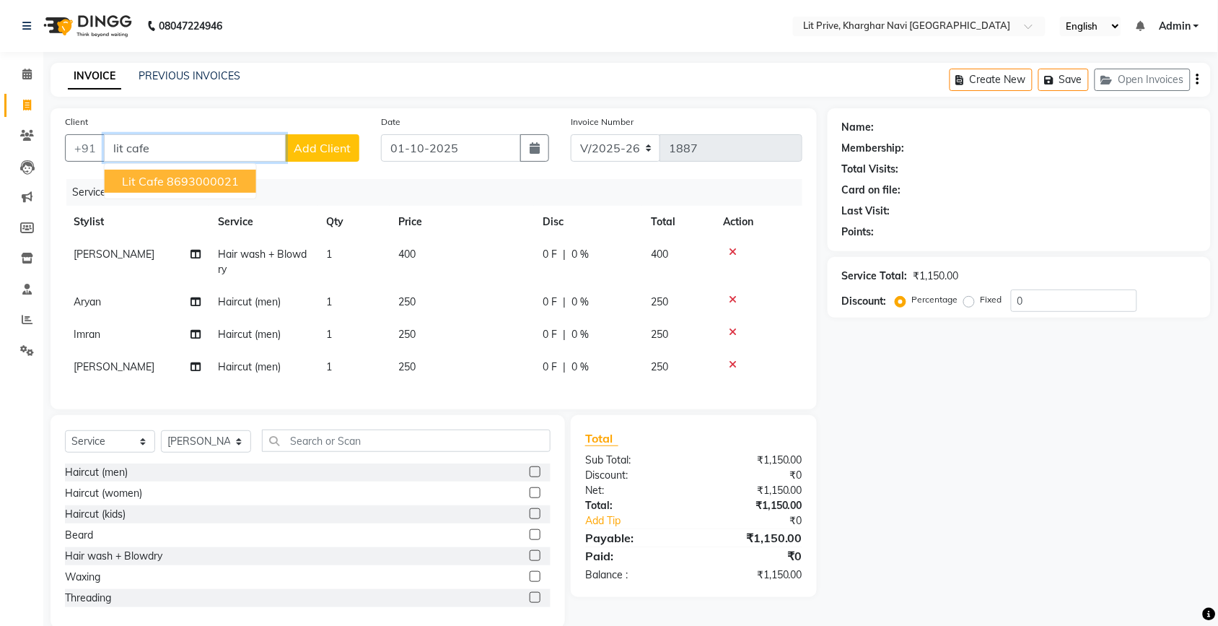
click at [196, 186] on ngb-highlight "8693000021" at bounding box center [203, 181] width 72 height 14
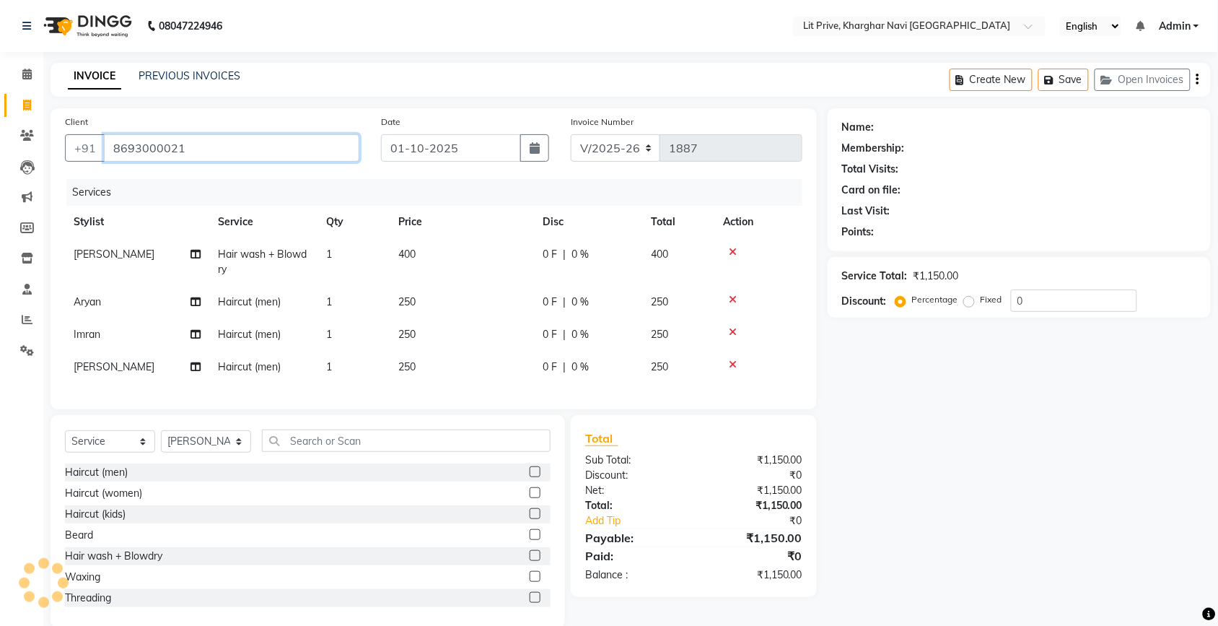
type input "8693000021"
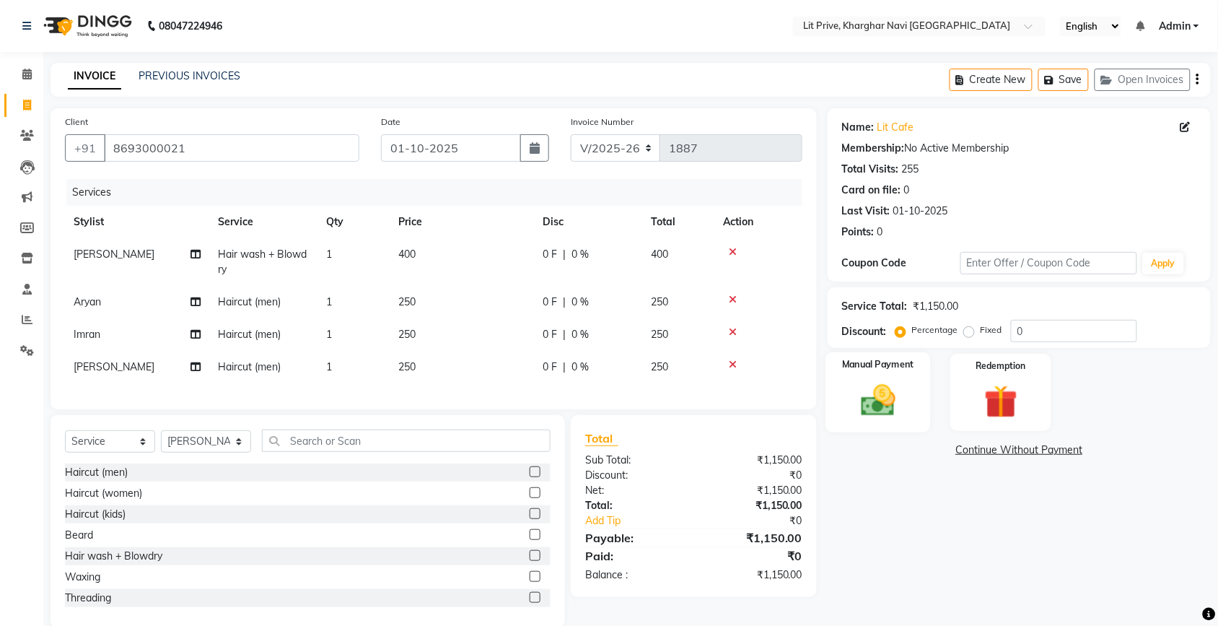
click at [895, 403] on img at bounding box center [878, 400] width 56 height 40
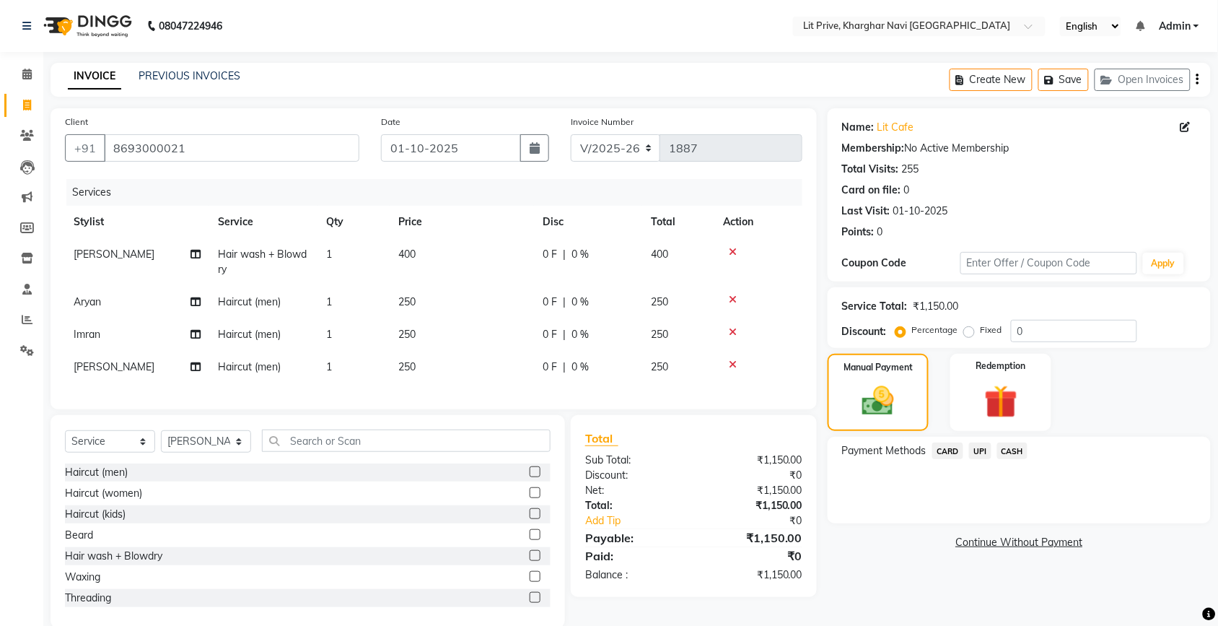
click at [983, 451] on span "UPI" at bounding box center [980, 450] width 22 height 17
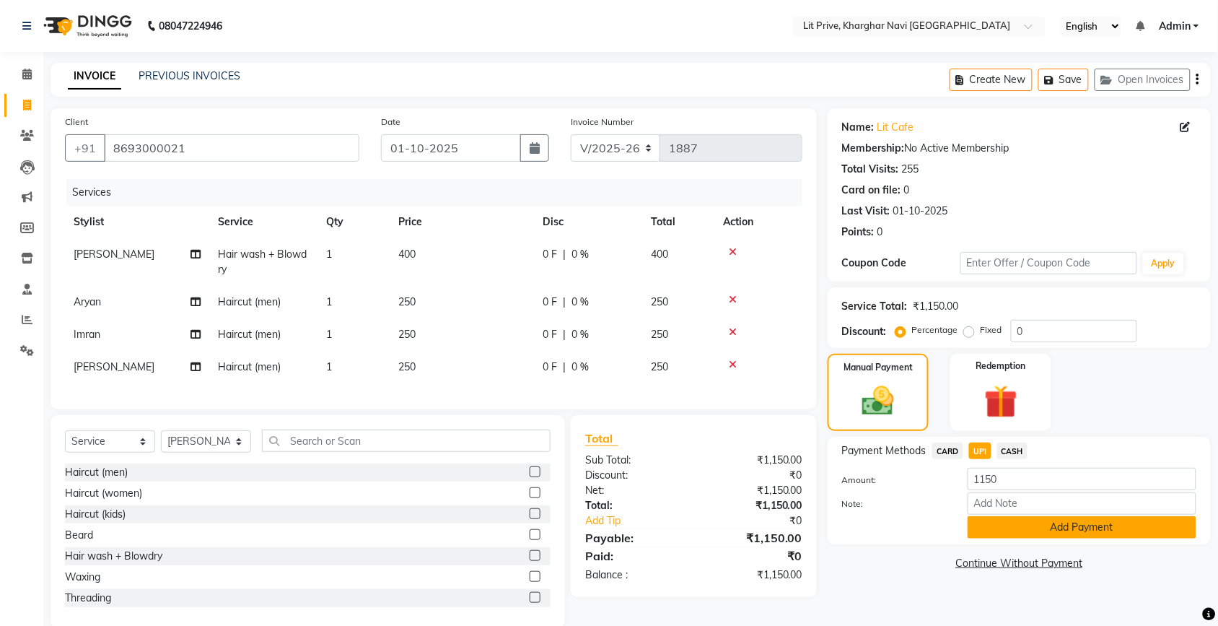
click at [1018, 524] on button "Add Payment" at bounding box center [1082, 527] width 229 height 22
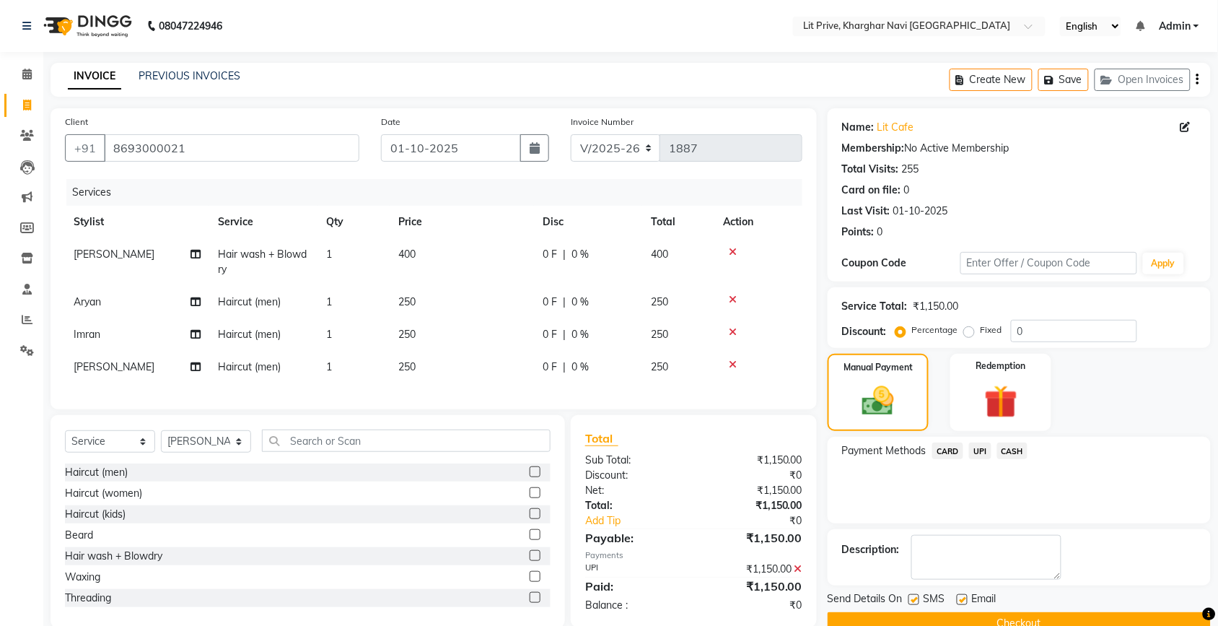
click at [918, 601] on label at bounding box center [913, 599] width 11 height 11
click at [918, 601] on input "checkbox" at bounding box center [912, 599] width 9 height 9
checkbox input "false"
click at [962, 596] on label at bounding box center [962, 599] width 11 height 11
click at [962, 596] on input "checkbox" at bounding box center [961, 599] width 9 height 9
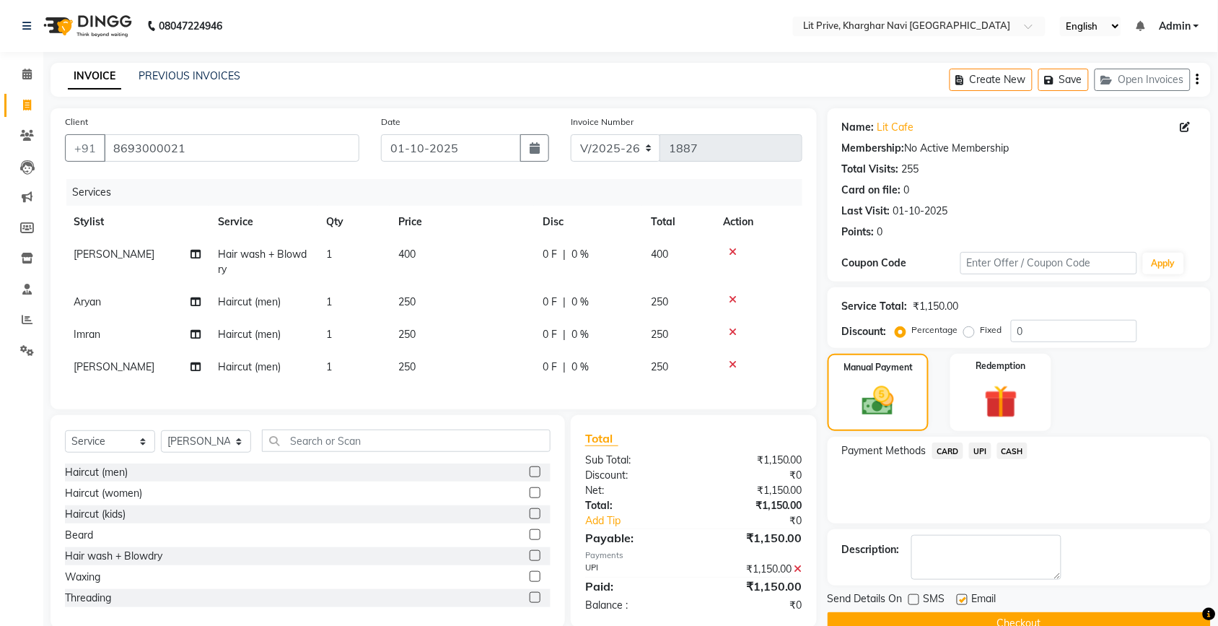
checkbox input "false"
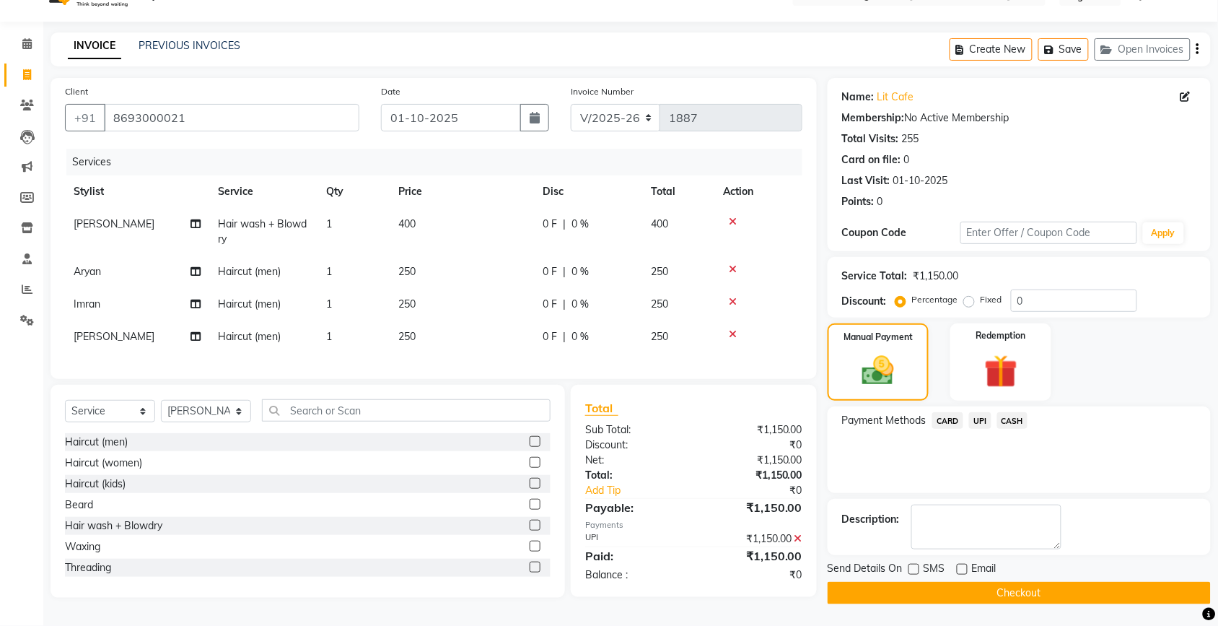
scroll to position [37, 0]
click at [1022, 587] on button "Checkout" at bounding box center [1019, 593] width 383 height 22
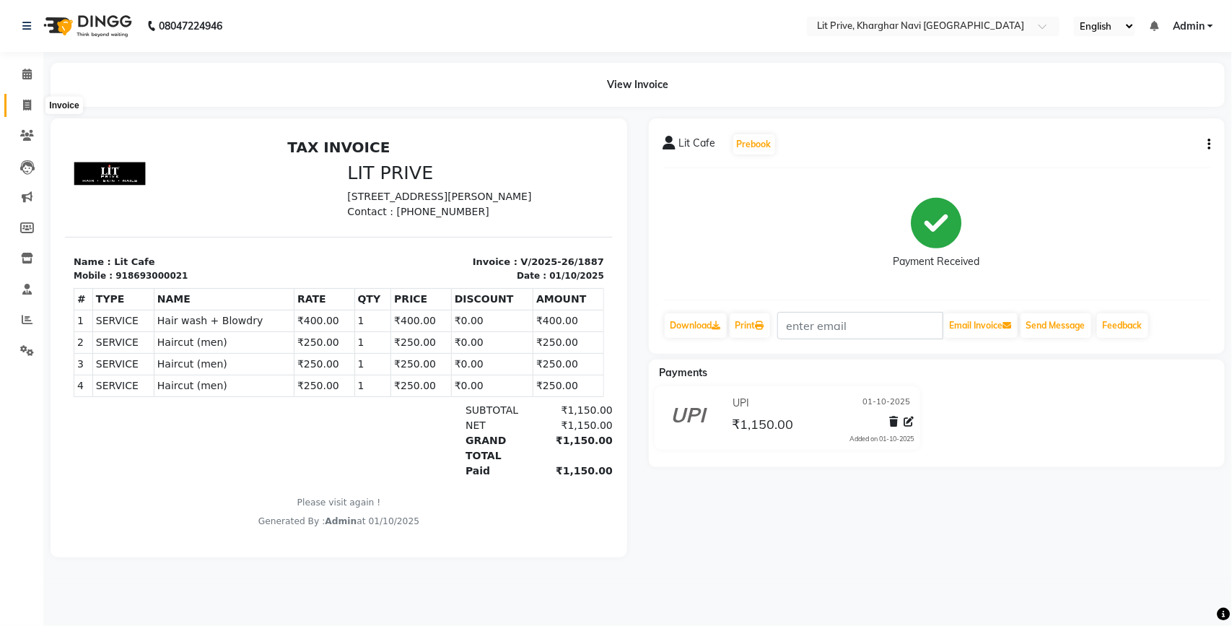
click at [27, 100] on icon at bounding box center [27, 105] width 8 height 11
select select "service"
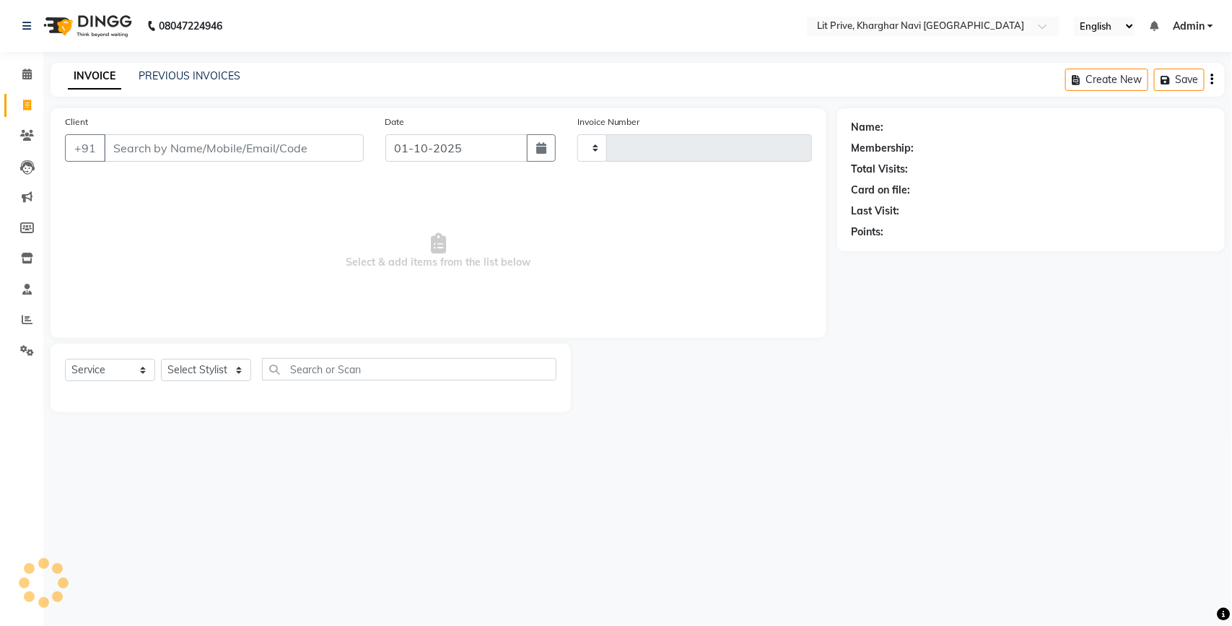
type input "1888"
select select "5625"
click at [23, 100] on icon at bounding box center [27, 105] width 8 height 11
select select "service"
type input "1888"
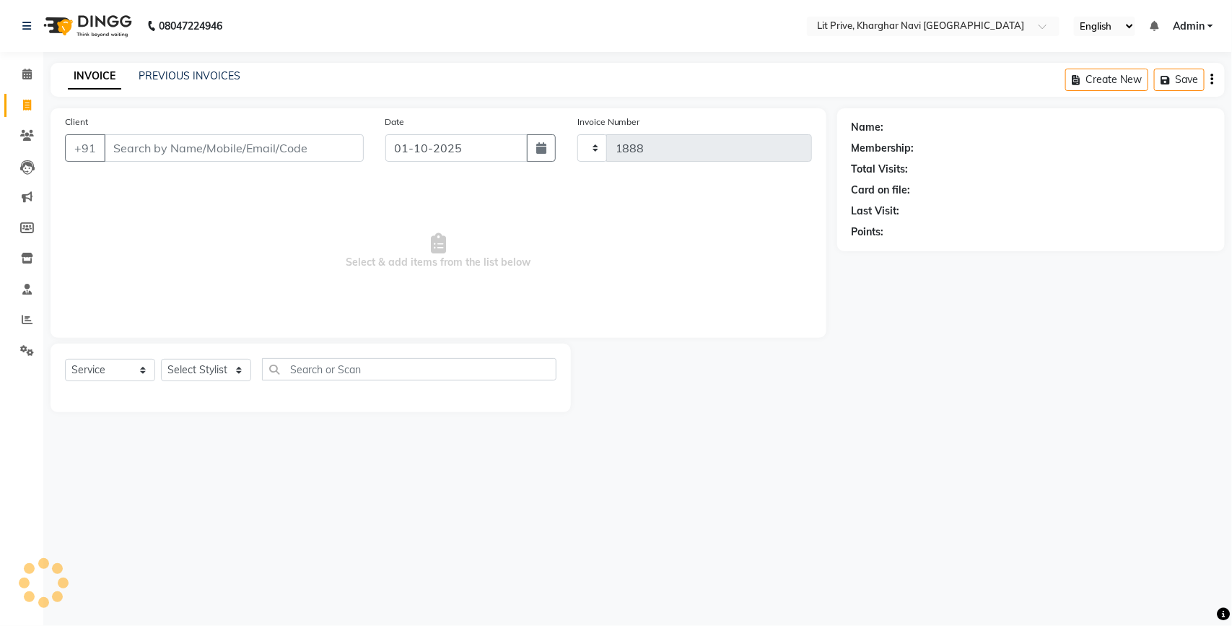
select select "5625"
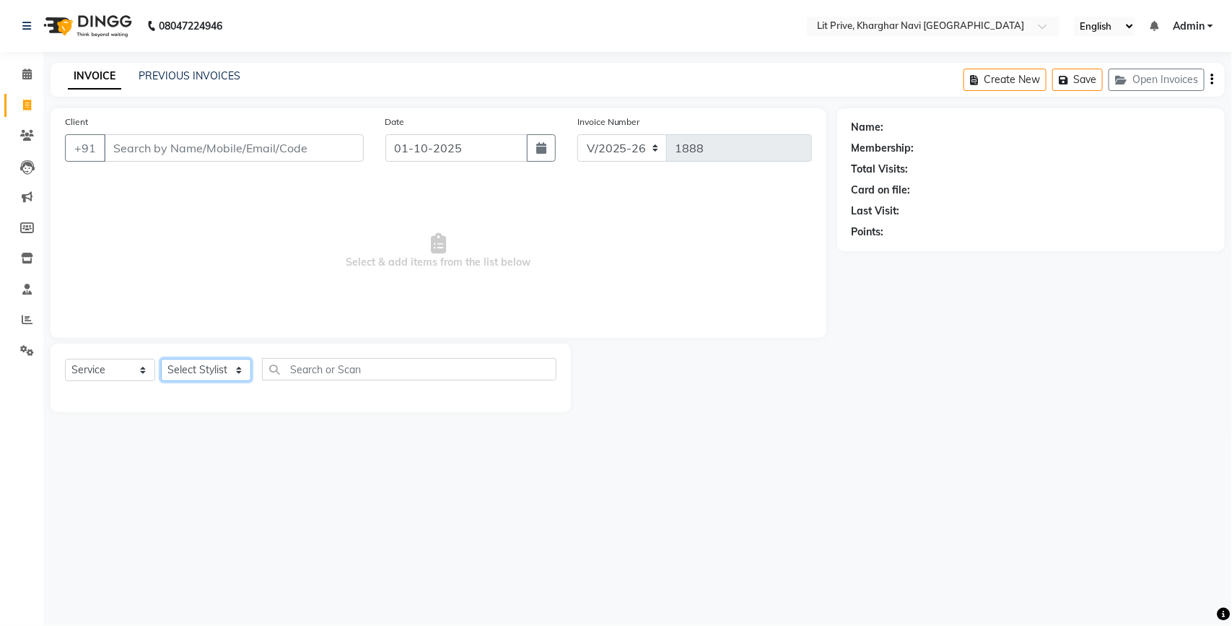
click at [237, 372] on select "Select Stylist [PERSON_NAME] [PERSON_NAME] [PERSON_NAME] [PERSON_NAME] [PERSON_…" at bounding box center [206, 370] width 90 height 22
select select "38245"
click at [161, 359] on select "Select Stylist [PERSON_NAME] [PERSON_NAME] [PERSON_NAME] [PERSON_NAME] [PERSON_…" at bounding box center [206, 370] width 90 height 22
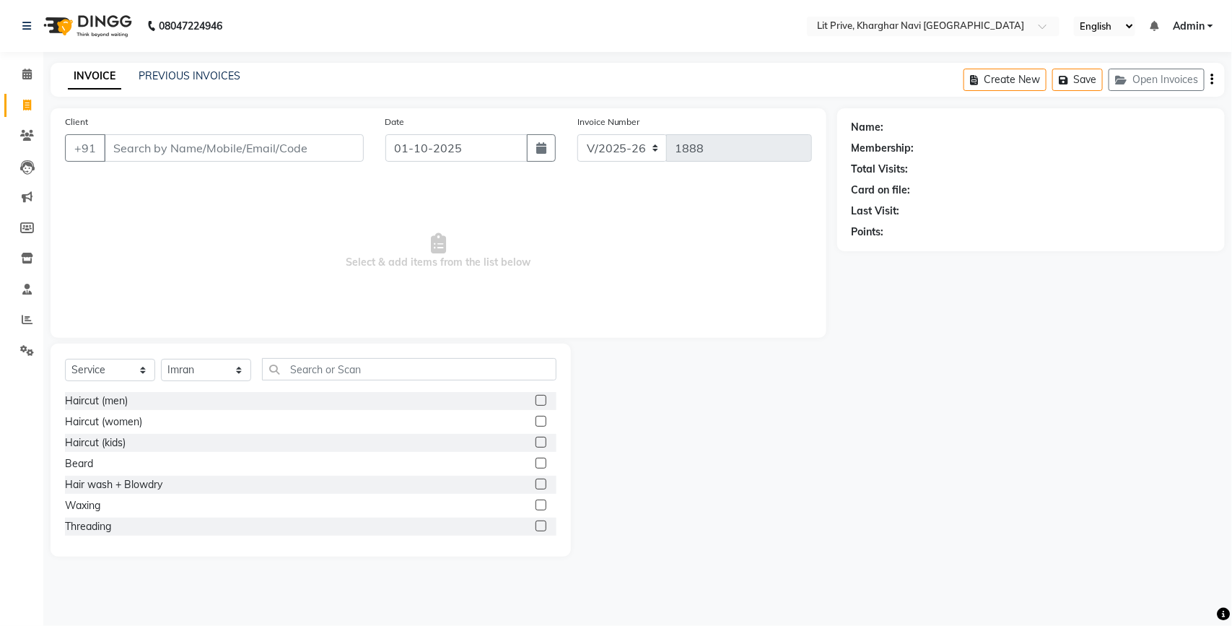
click at [535, 397] on label at bounding box center [540, 400] width 11 height 11
click at [535, 397] on input "checkbox" at bounding box center [539, 400] width 9 height 9
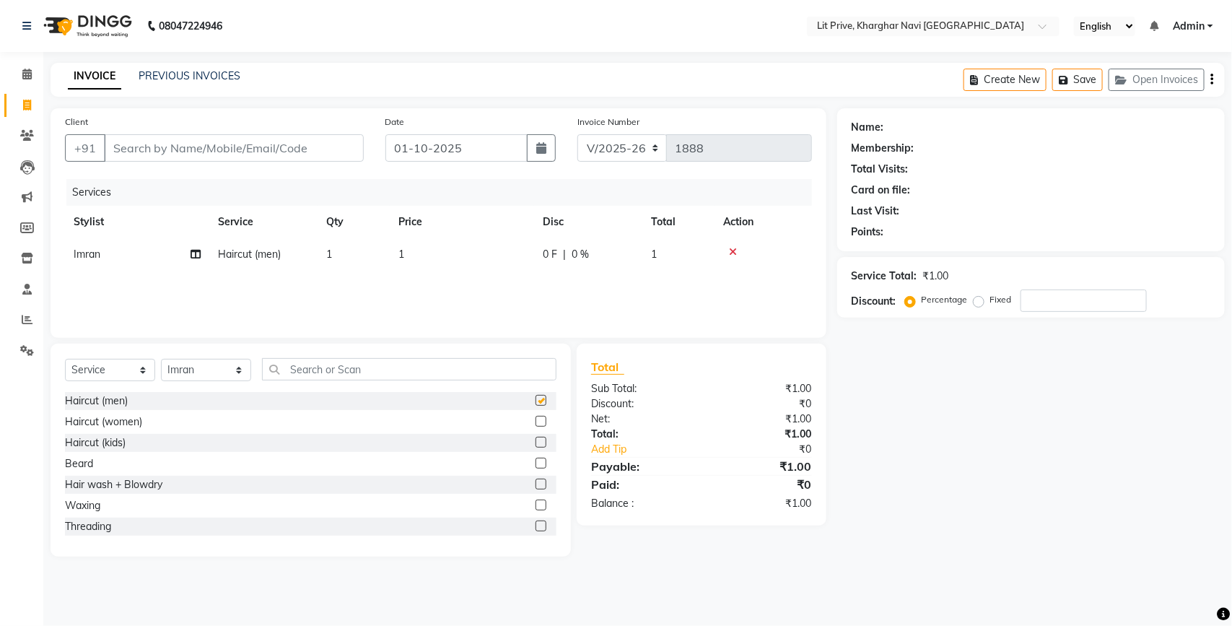
checkbox input "false"
click at [410, 251] on td "1" at bounding box center [462, 254] width 144 height 32
select select "38245"
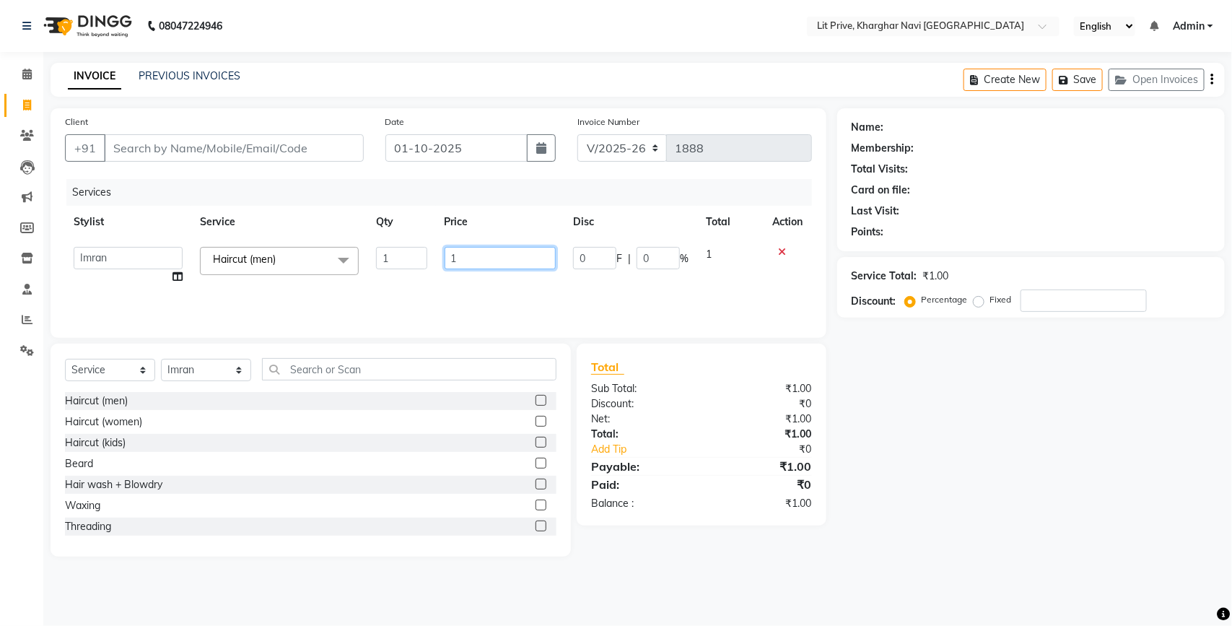
click at [469, 257] on input "1" at bounding box center [500, 258] width 112 height 22
type input "150"
click at [902, 427] on div "Name: Membership: Total Visits: Card on file: Last Visit: Points: Service Total…" at bounding box center [1036, 332] width 398 height 448
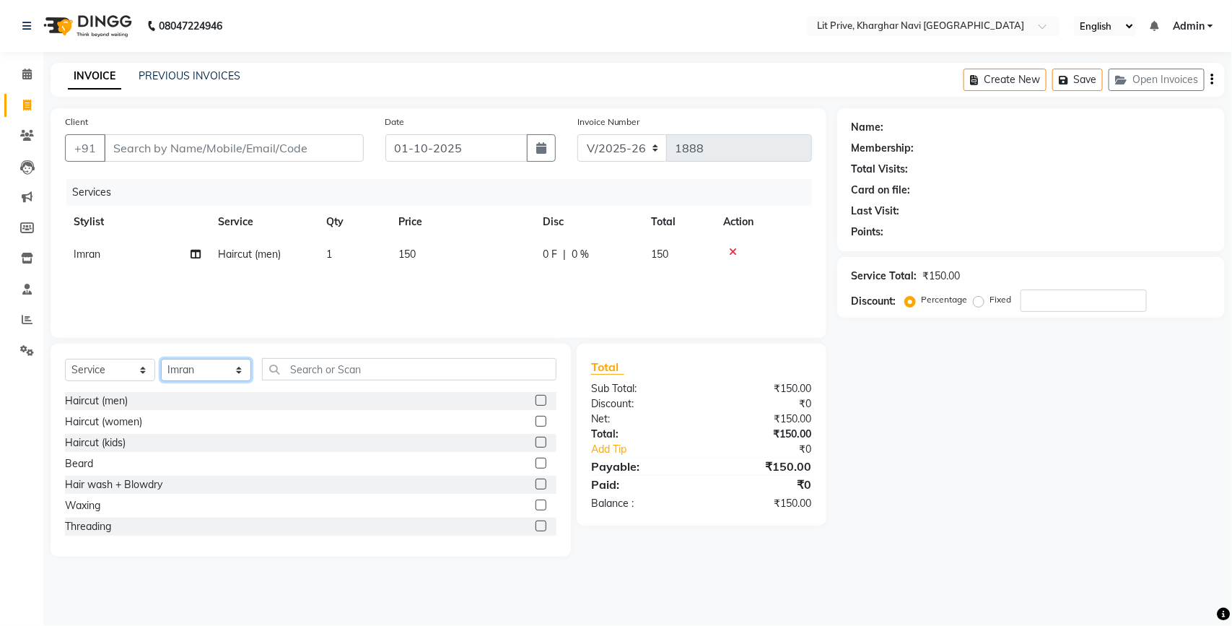
click at [204, 368] on select "Select Stylist [PERSON_NAME] [PERSON_NAME] [PERSON_NAME] [PERSON_NAME] [PERSON_…" at bounding box center [206, 370] width 90 height 22
select select "88462"
click at [161, 359] on select "Select Stylist [PERSON_NAME] [PERSON_NAME] [PERSON_NAME] [PERSON_NAME] [PERSON_…" at bounding box center [206, 370] width 90 height 22
click at [535, 399] on label at bounding box center [540, 400] width 11 height 11
click at [535, 399] on input "checkbox" at bounding box center [539, 400] width 9 height 9
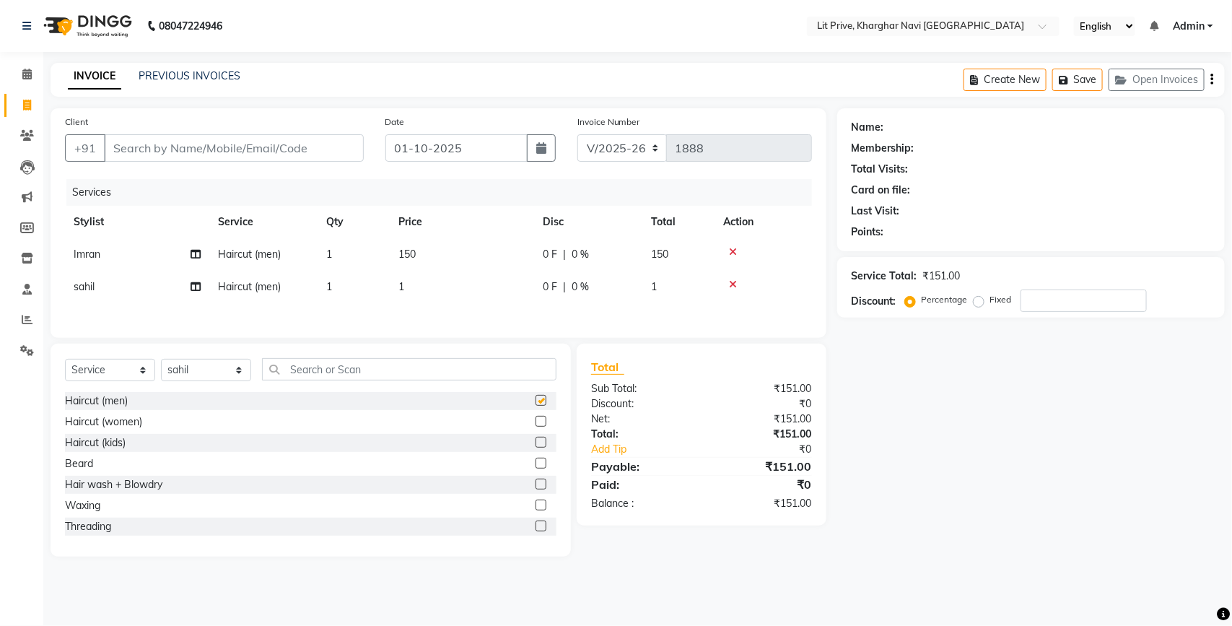
checkbox input "false"
click at [208, 372] on select "Select Stylist [PERSON_NAME] [PERSON_NAME] [PERSON_NAME] [PERSON_NAME] [PERSON_…" at bounding box center [206, 370] width 90 height 22
select select "89134"
click at [161, 363] on select "Select Stylist [PERSON_NAME] [PERSON_NAME] [PERSON_NAME] [PERSON_NAME] [PERSON_…" at bounding box center [206, 370] width 90 height 22
click at [336, 370] on input "text" at bounding box center [409, 369] width 294 height 22
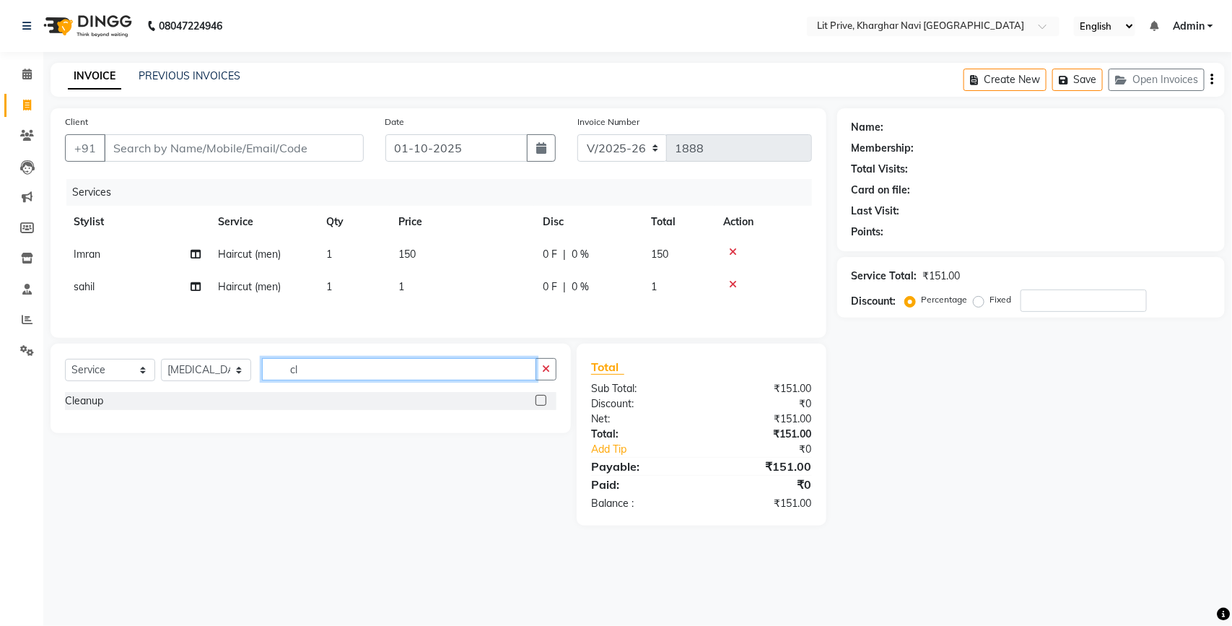
type input "cl"
click at [534, 403] on div "Cleanup" at bounding box center [310, 401] width 491 height 18
click at [541, 406] on label at bounding box center [540, 400] width 11 height 11
click at [541, 406] on input "checkbox" at bounding box center [539, 400] width 9 height 9
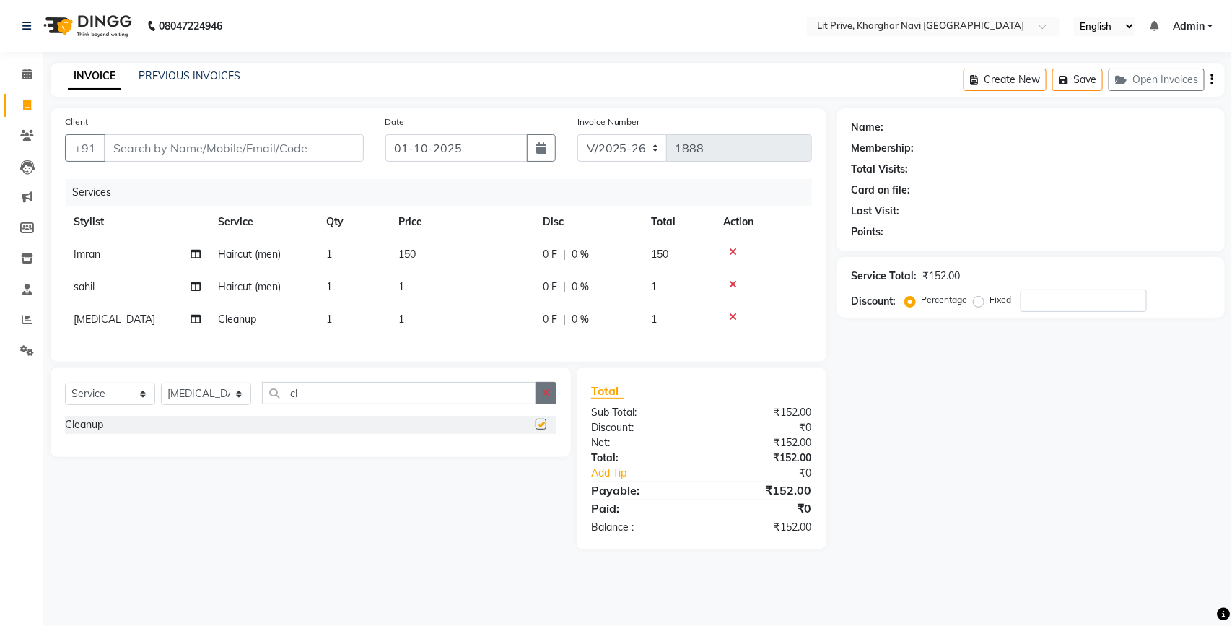
checkbox input "false"
click at [541, 398] on button "button" at bounding box center [545, 393] width 21 height 22
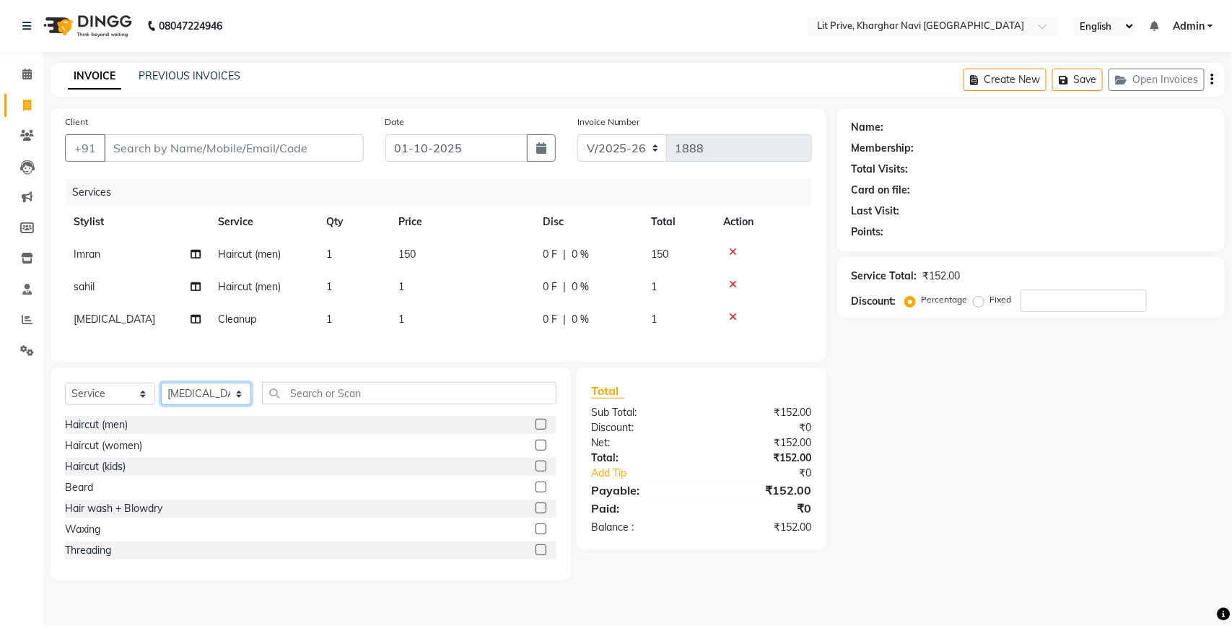
click at [240, 405] on select "Select Stylist [PERSON_NAME] [PERSON_NAME] [PERSON_NAME] [PERSON_NAME] [PERSON_…" at bounding box center [206, 393] width 90 height 22
select select "38391"
click at [161, 395] on select "Select Stylist [PERSON_NAME] [PERSON_NAME] [PERSON_NAME] [PERSON_NAME] [PERSON_…" at bounding box center [206, 393] width 90 height 22
click at [535, 492] on label at bounding box center [540, 486] width 11 height 11
click at [535, 492] on input "checkbox" at bounding box center [539, 487] width 9 height 9
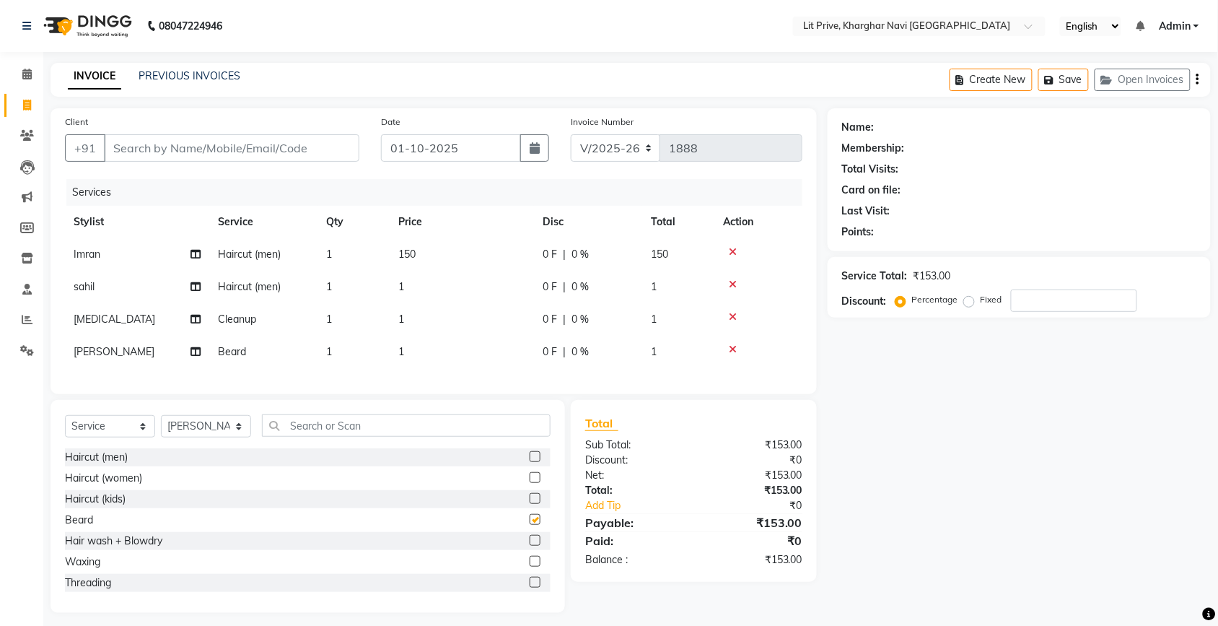
checkbox input "false"
click at [416, 347] on td "1" at bounding box center [462, 352] width 144 height 32
select select "38391"
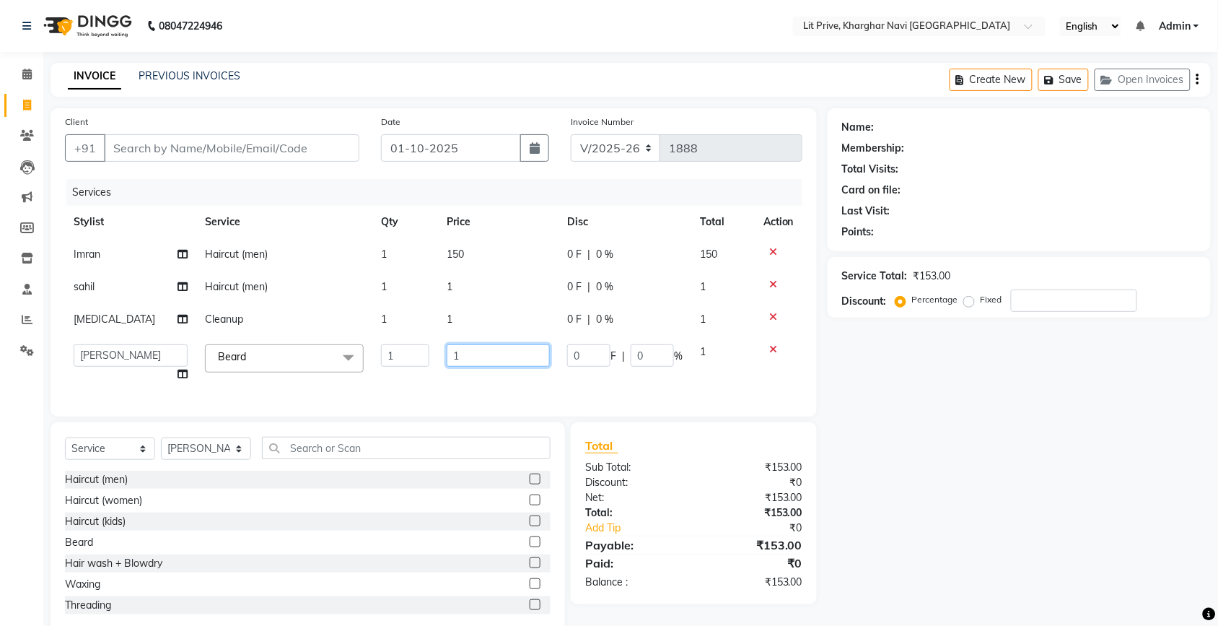
click at [476, 347] on input "1" at bounding box center [498, 355] width 103 height 22
type input "100"
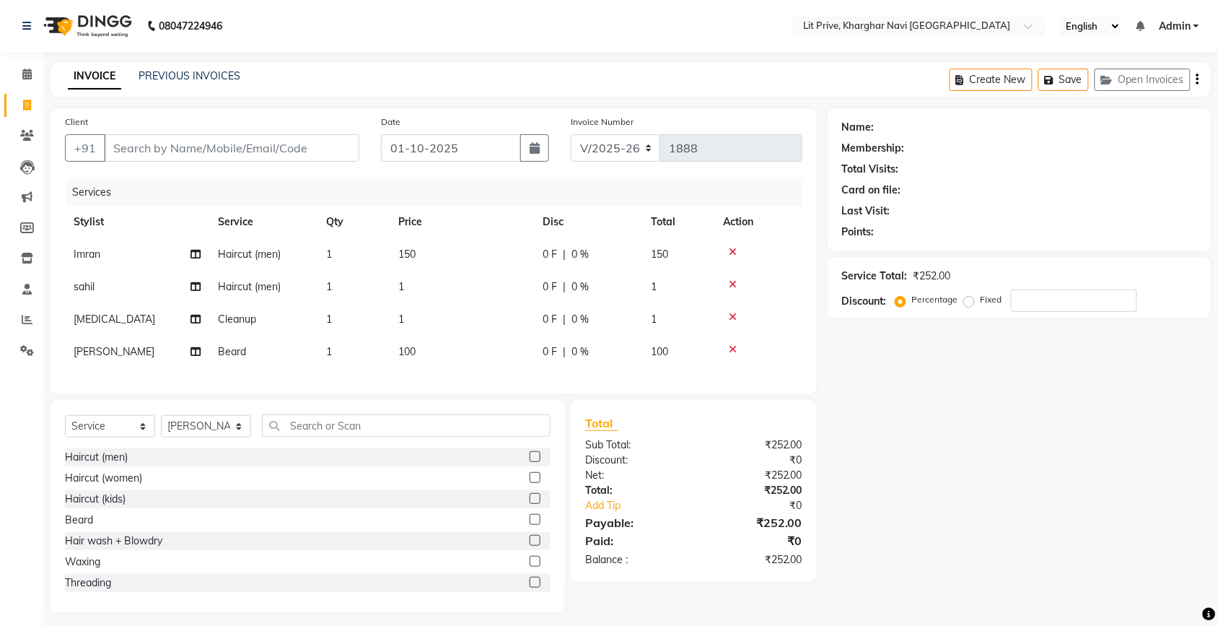
click at [841, 442] on div "Name: Membership: Total Visits: Card on file: Last Visit: Points: Service Total…" at bounding box center [1025, 360] width 394 height 504
click at [421, 310] on td "1" at bounding box center [462, 319] width 144 height 32
select select "89134"
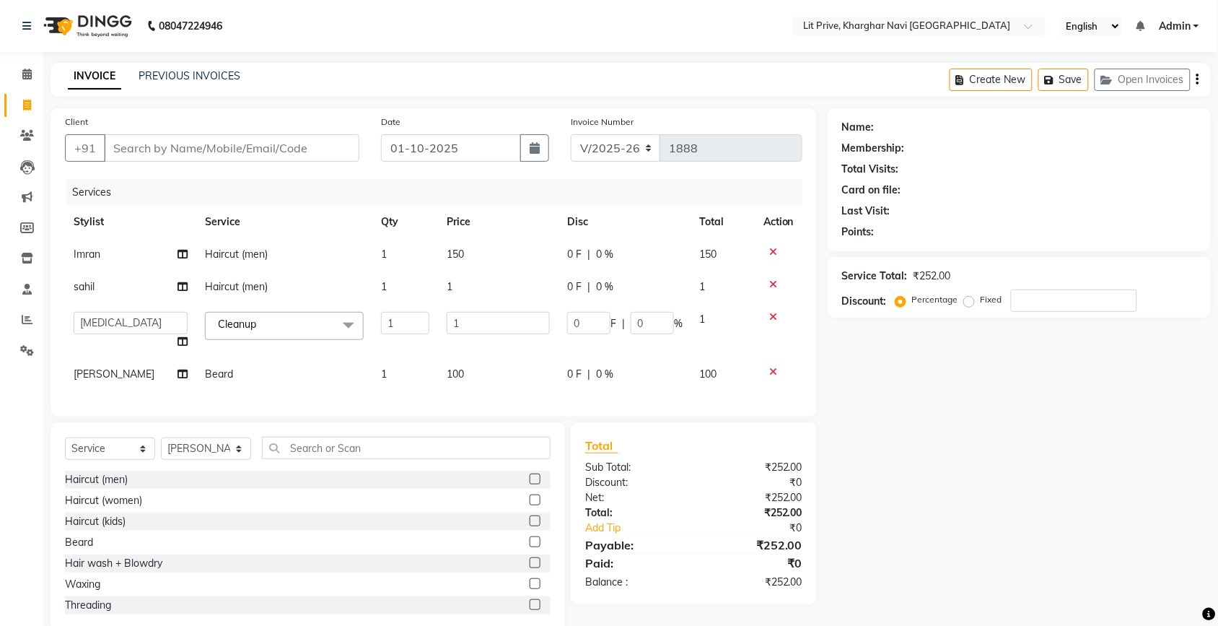
click at [421, 310] on td "1" at bounding box center [405, 330] width 66 height 55
click at [503, 312] on input "1" at bounding box center [498, 323] width 103 height 22
type input "1200"
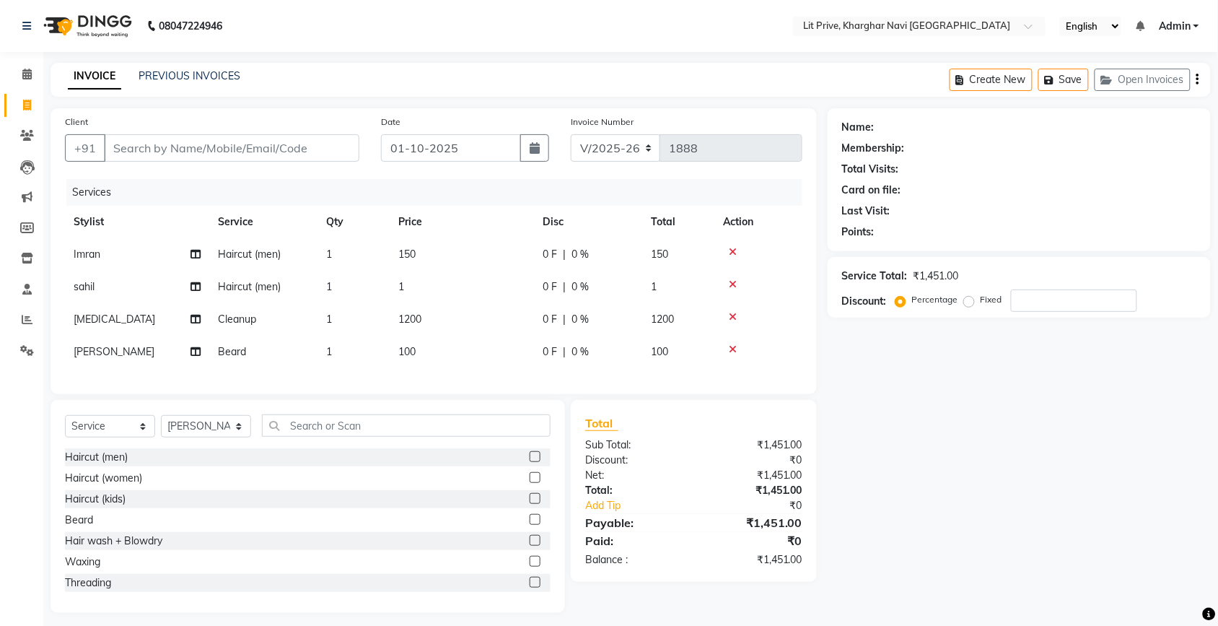
click at [477, 279] on td "1" at bounding box center [462, 287] width 144 height 32
select select "88462"
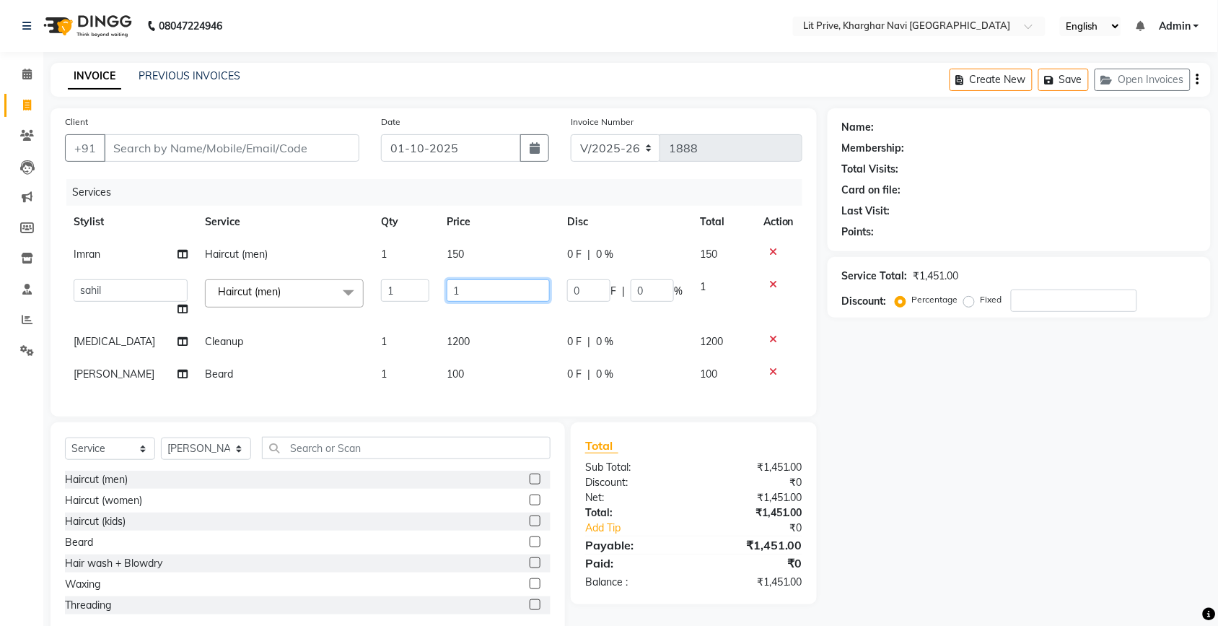
click at [500, 286] on input "1" at bounding box center [498, 290] width 103 height 22
type input "900"
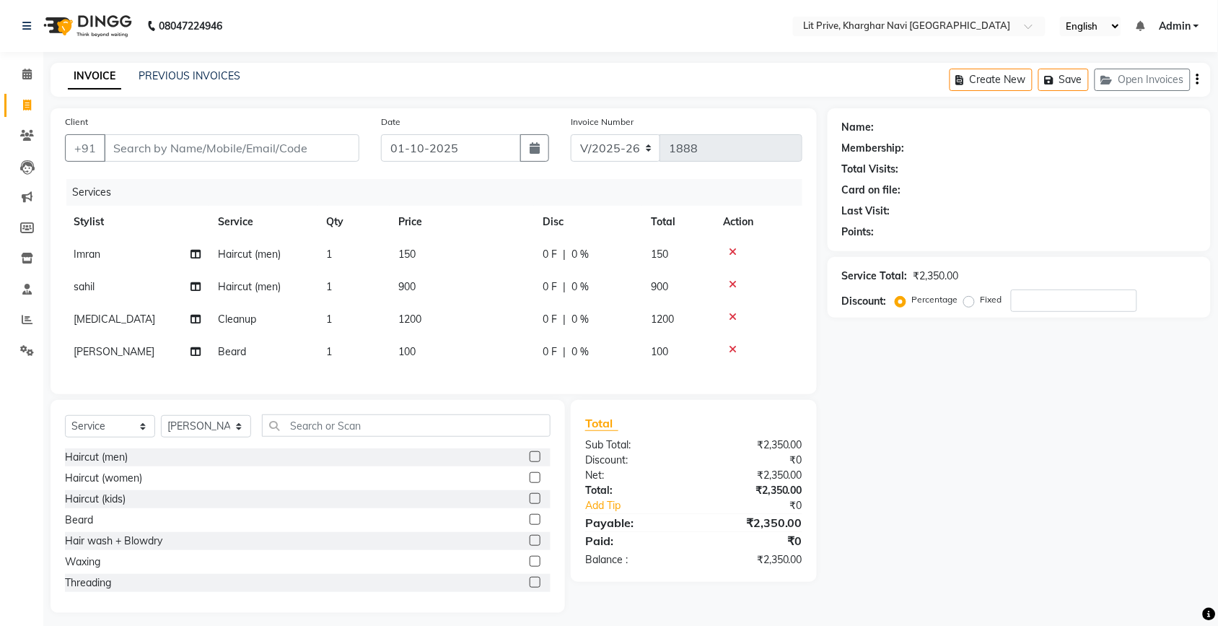
click at [1030, 460] on div "Name: Membership: Total Visits: Card on file: Last Visit: Points: Service Total…" at bounding box center [1025, 360] width 394 height 504
